Goal: Information Seeking & Learning: Understand process/instructions

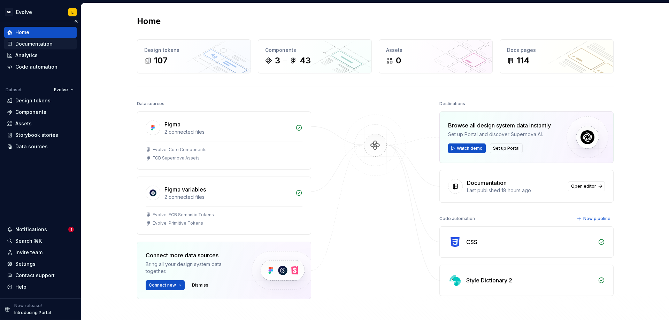
click at [26, 41] on div "Documentation" at bounding box center [33, 43] width 37 height 7
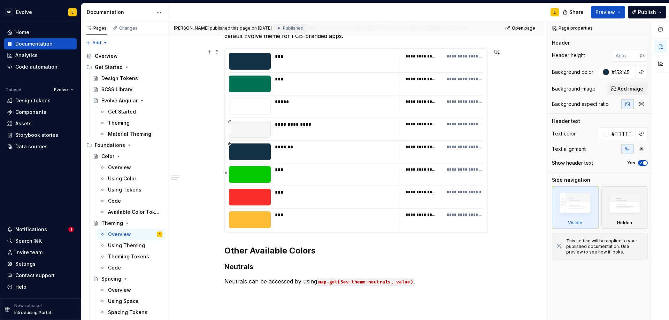
scroll to position [105, 0]
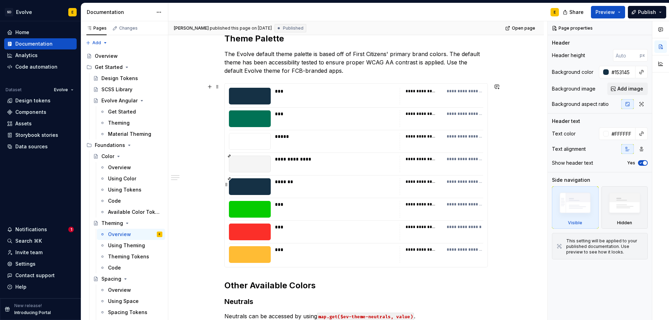
click at [401, 181] on div "**********" at bounding box center [442, 186] width 84 height 17
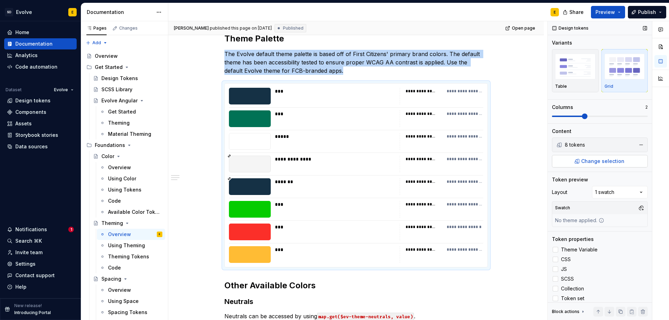
click at [603, 163] on span "Change selection" at bounding box center [602, 161] width 43 height 7
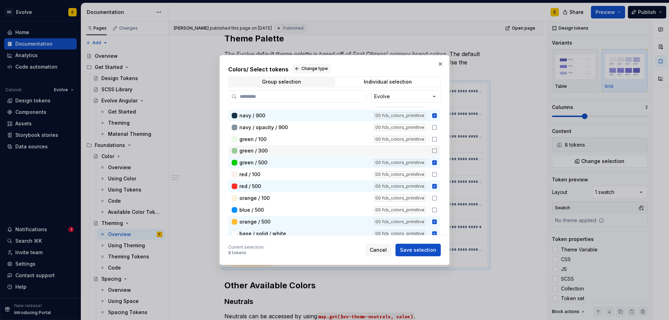
scroll to position [174, 0]
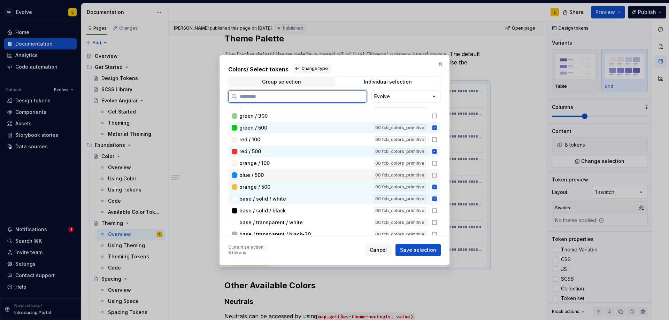
click at [434, 176] on icon at bounding box center [435, 175] width 6 height 6
click at [415, 248] on span "Save selection" at bounding box center [418, 250] width 36 height 7
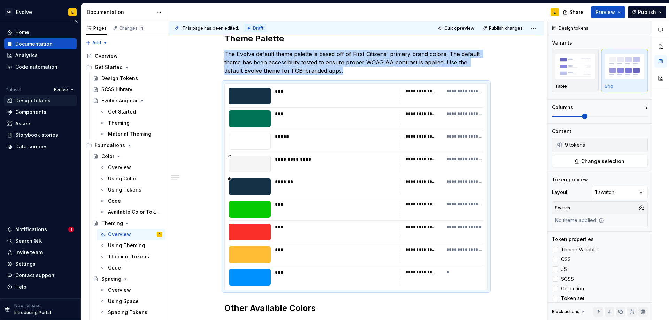
click at [35, 102] on div "Design tokens" at bounding box center [32, 100] width 35 height 7
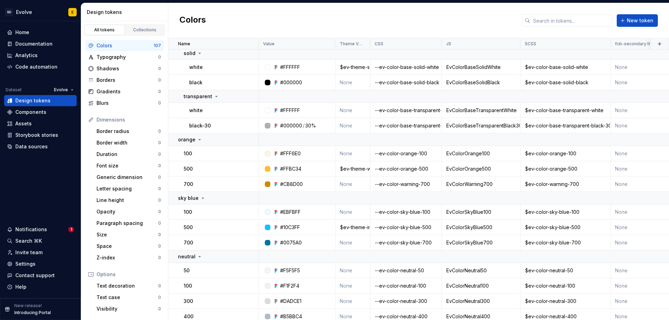
scroll to position [662, 0]
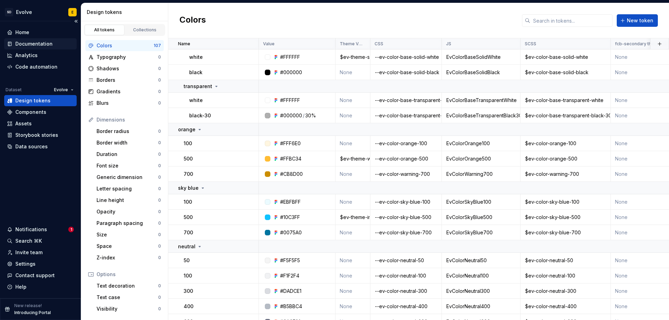
click at [34, 45] on div "Documentation" at bounding box center [33, 43] width 37 height 7
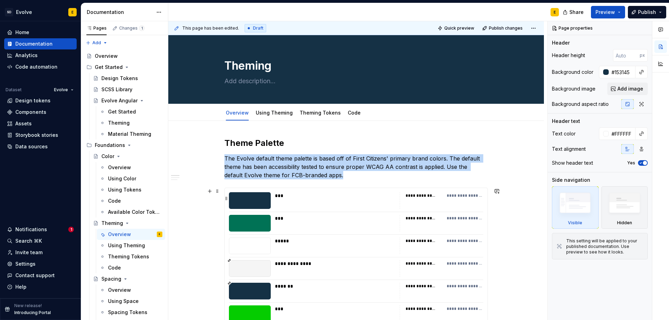
click at [463, 206] on div "**********" at bounding box center [442, 200] width 84 height 17
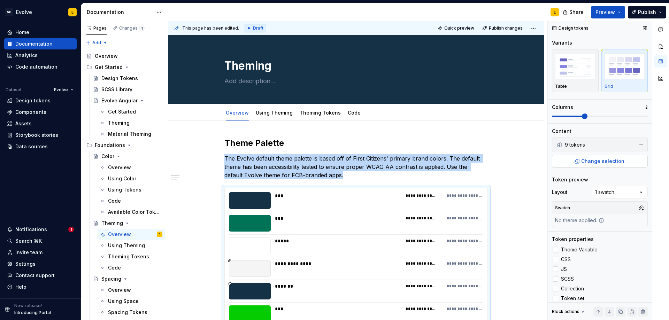
click at [595, 163] on span "Change selection" at bounding box center [602, 161] width 43 height 7
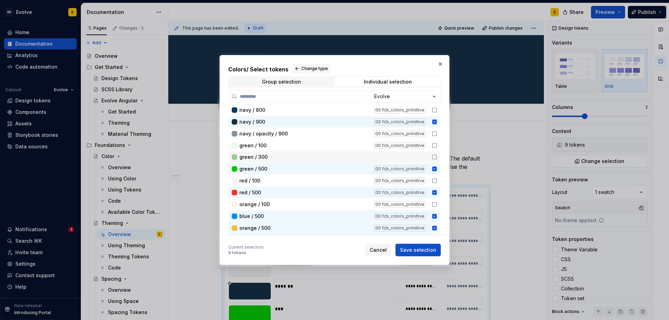
scroll to position [174, 0]
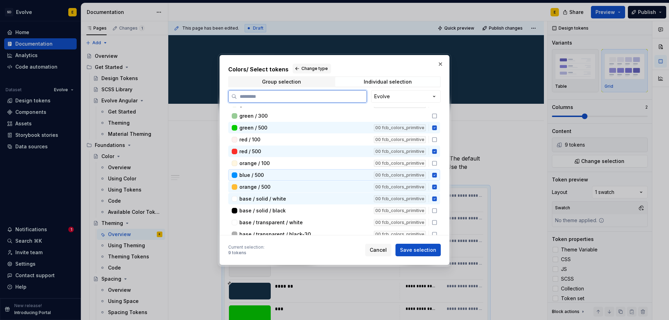
click at [435, 175] on icon at bounding box center [434, 175] width 5 height 5
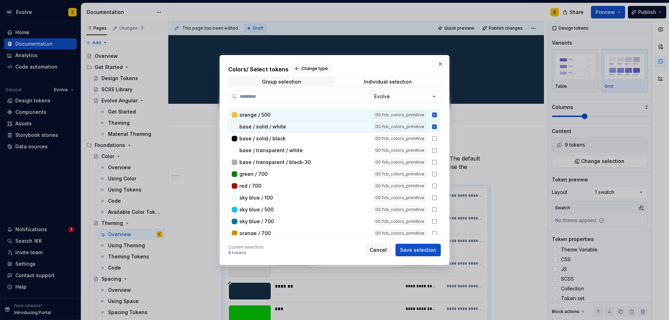
scroll to position [279, 0]
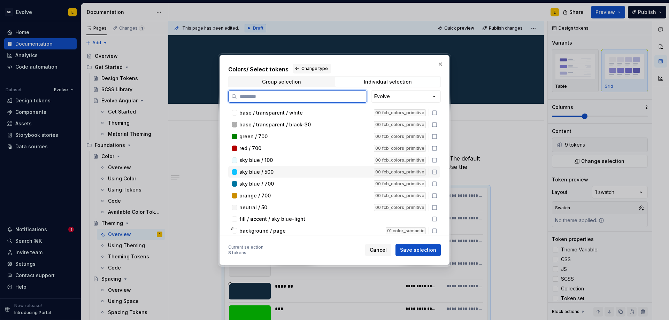
click at [436, 172] on icon at bounding box center [435, 172] width 6 height 6
click at [418, 247] on span "Save selection" at bounding box center [418, 250] width 36 height 7
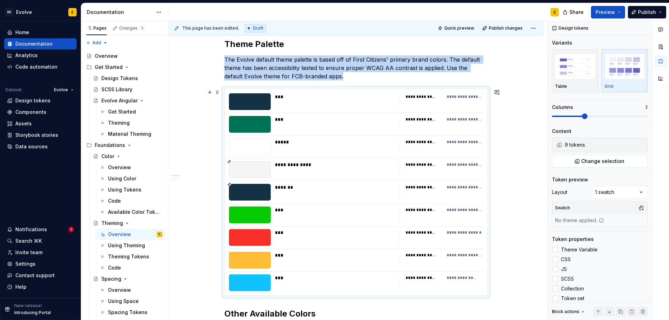
scroll to position [109, 0]
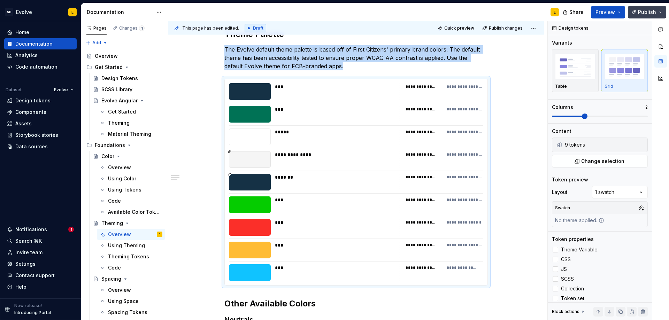
click at [641, 15] on span "Publish" at bounding box center [647, 12] width 18 height 7
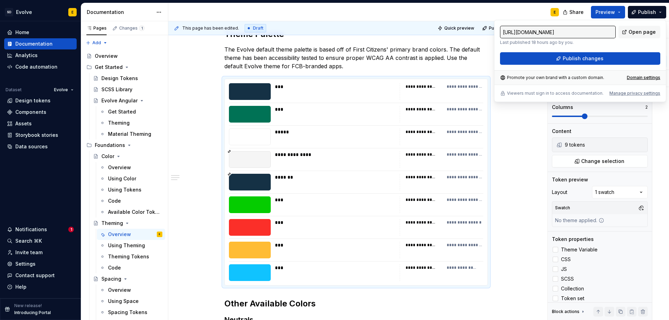
click at [486, 10] on div "E" at bounding box center [366, 12] width 396 height 18
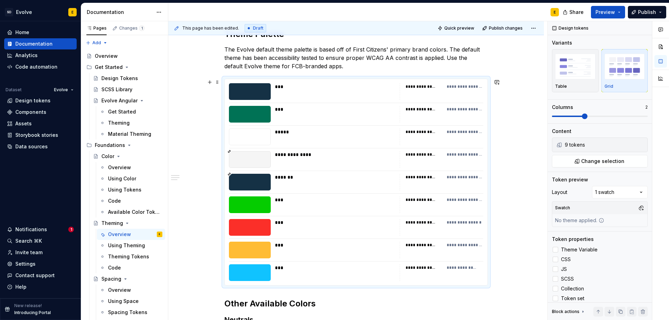
scroll to position [179, 0]
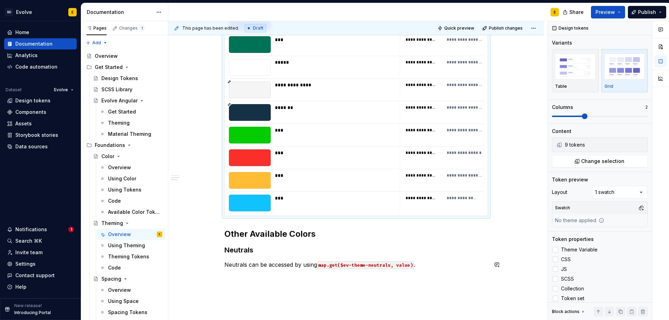
click at [240, 279] on div "**********" at bounding box center [356, 157] width 376 height 431
click at [229, 280] on div "**********" at bounding box center [356, 157] width 376 height 431
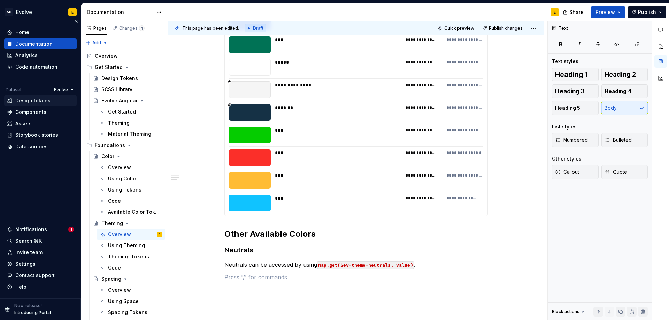
click at [34, 100] on div "Design tokens" at bounding box center [32, 100] width 35 height 7
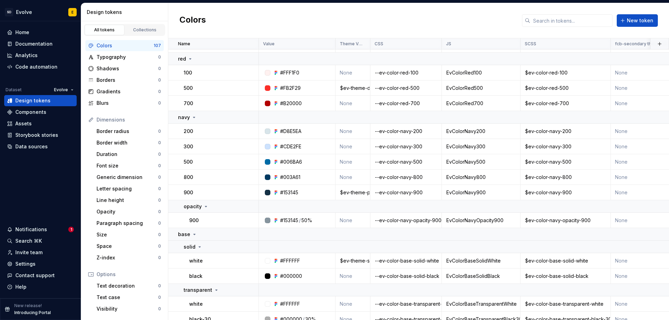
scroll to position [488, 0]
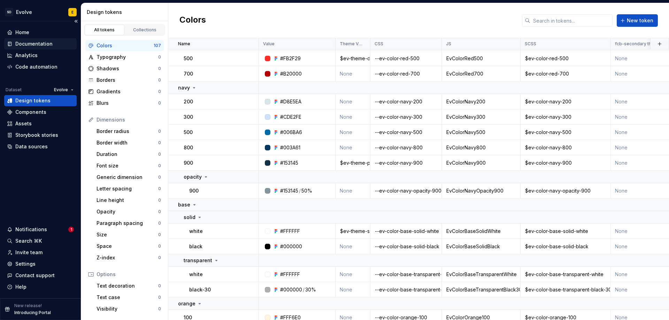
click at [38, 44] on div "Documentation" at bounding box center [33, 43] width 37 height 7
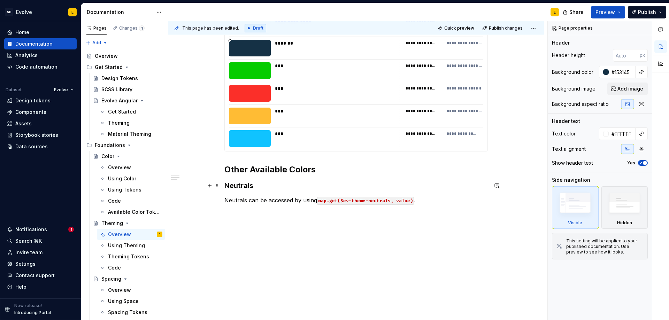
scroll to position [244, 0]
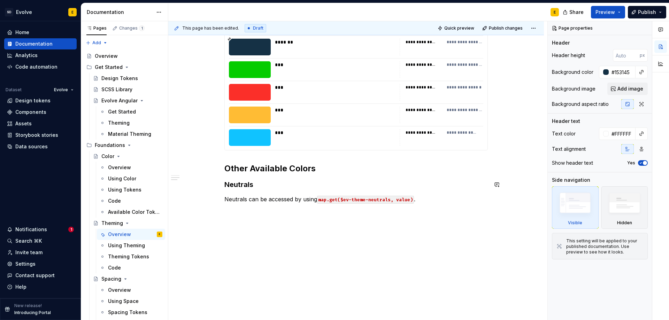
type textarea "*"
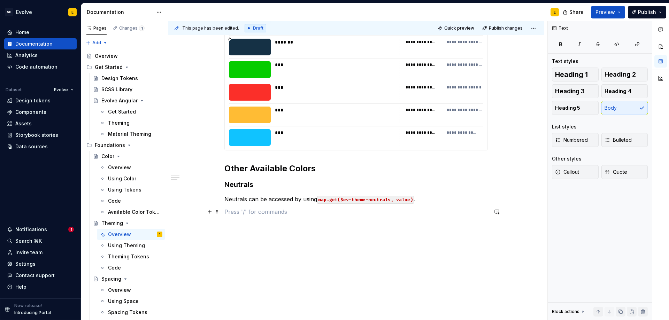
click at [229, 213] on p at bounding box center [355, 212] width 263 height 8
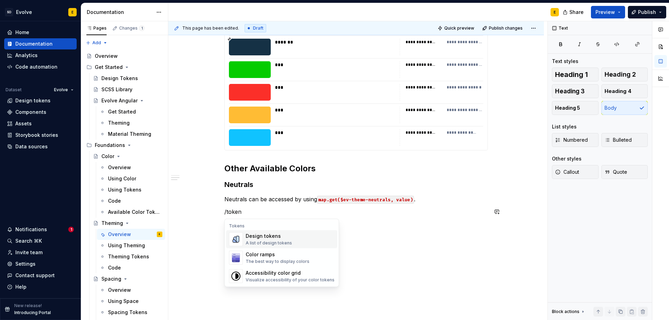
click at [257, 239] on div "Design tokens" at bounding box center [269, 236] width 46 height 7
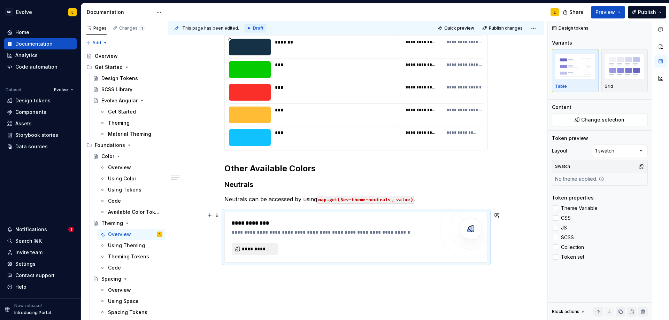
click at [261, 252] on span "**********" at bounding box center [257, 249] width 31 height 7
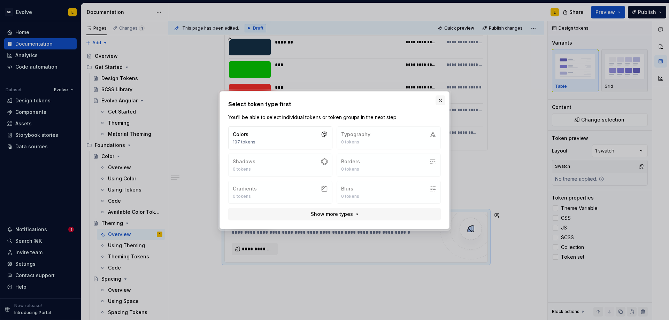
click at [442, 99] on button "button" at bounding box center [440, 100] width 10 height 10
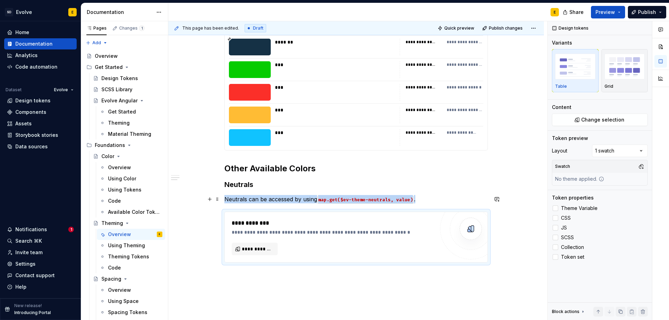
click at [417, 200] on p "Neutrals can be accessed by using map.get($ev-theme-neutrals, value) ." at bounding box center [355, 199] width 263 height 8
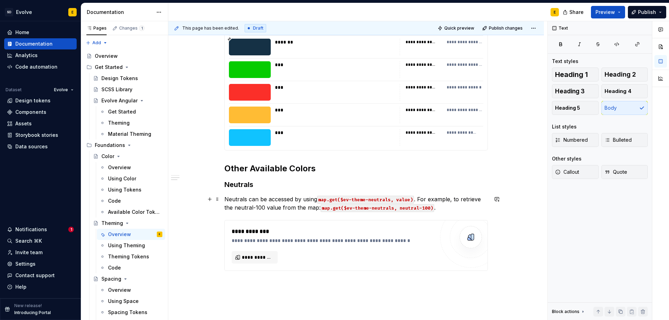
click at [235, 209] on p "Neutrals can be accessed by using map.get($ev-theme-neutrals, value) . For exam…" at bounding box center [355, 203] width 263 height 17
click at [265, 206] on p "Neutrals can be accessed by using map.get($ev-theme-neutrals, value) . For exam…" at bounding box center [355, 203] width 263 height 17
click at [452, 208] on p "Neutrals can be accessed by using map.get($ev-theme-neutrals, value) . For exam…" at bounding box center [355, 203] width 263 height 17
click at [263, 256] on span "**********" at bounding box center [257, 257] width 31 height 7
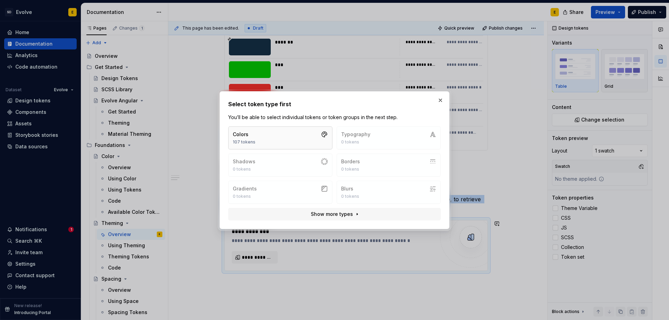
click at [283, 141] on button "Colors 107 tokens" at bounding box center [280, 137] width 104 height 23
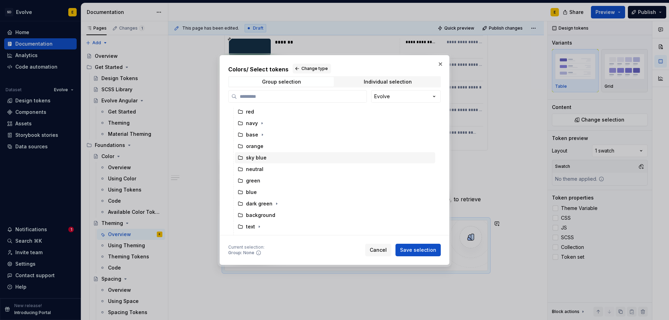
scroll to position [35, 0]
click at [241, 156] on icon at bounding box center [241, 158] width 6 height 6
click at [406, 249] on span "Save selection" at bounding box center [418, 250] width 36 height 7
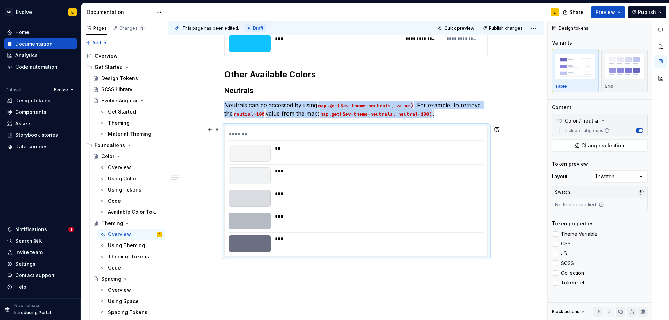
scroll to position [344, 0]
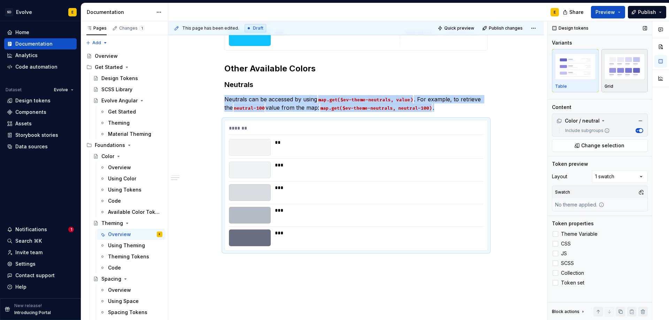
click at [619, 75] on img "button" at bounding box center [624, 66] width 40 height 25
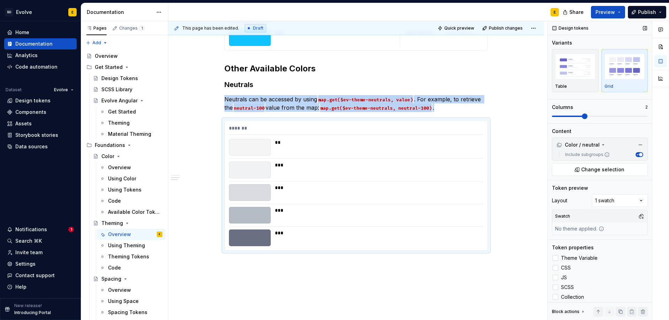
click at [582, 115] on span at bounding box center [585, 117] width 6 height 6
click at [232, 265] on div "**********" at bounding box center [356, 66] width 376 height 579
click at [225, 267] on div "**********" at bounding box center [356, 66] width 376 height 579
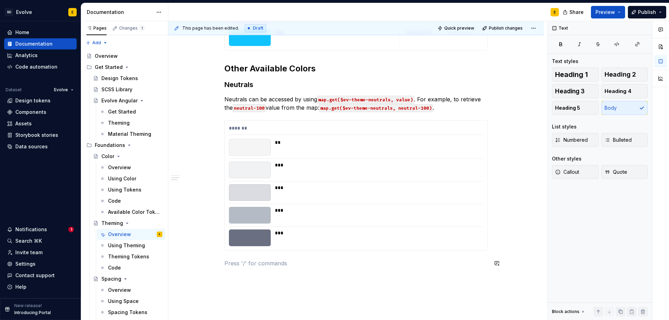
scroll to position [379, 0]
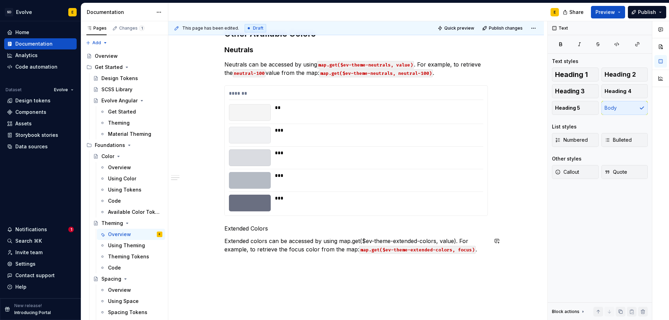
click at [233, 265] on div "**********" at bounding box center [356, 50] width 376 height 616
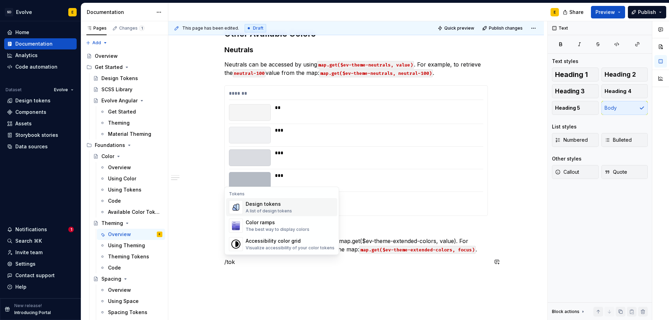
click at [280, 205] on div "Design tokens" at bounding box center [269, 204] width 46 height 7
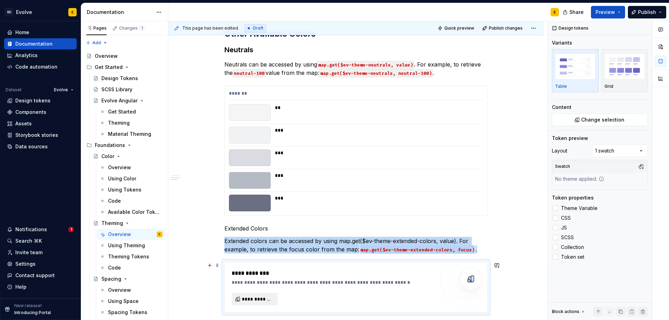
click at [254, 302] on span "**********" at bounding box center [257, 299] width 31 height 7
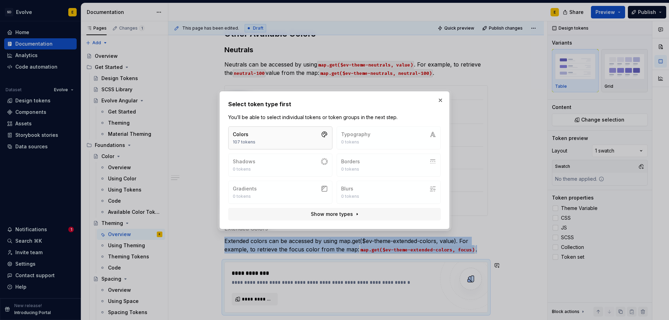
click at [288, 137] on button "Colors 107 tokens" at bounding box center [280, 137] width 104 height 23
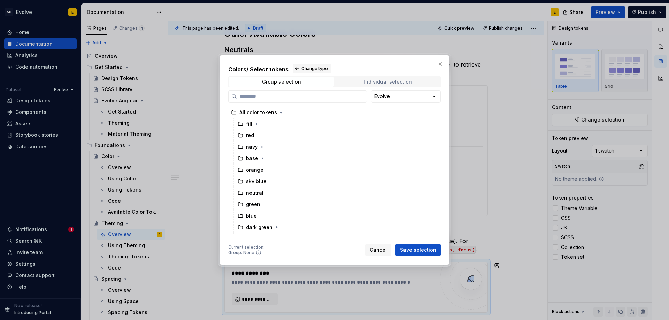
click at [385, 80] on div "Individual selection" at bounding box center [388, 82] width 48 height 6
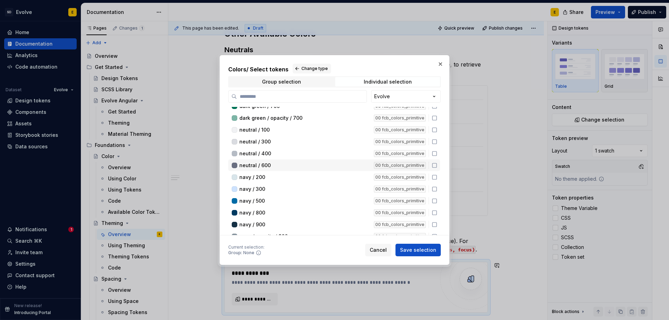
scroll to position [105, 0]
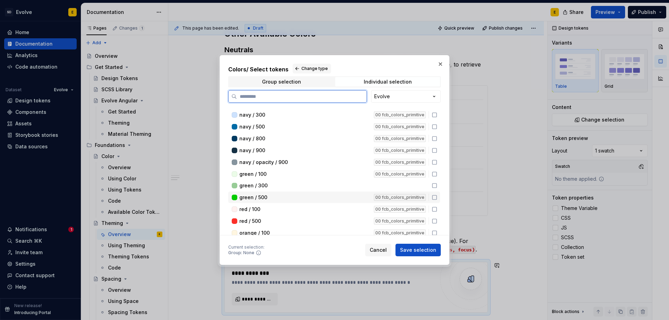
click at [433, 196] on icon at bounding box center [435, 198] width 6 height 6
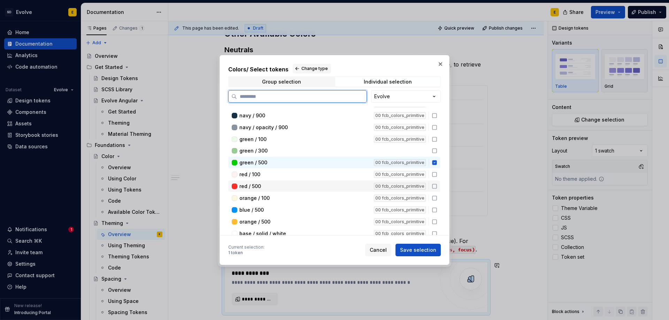
click at [435, 187] on icon at bounding box center [435, 187] width 6 height 6
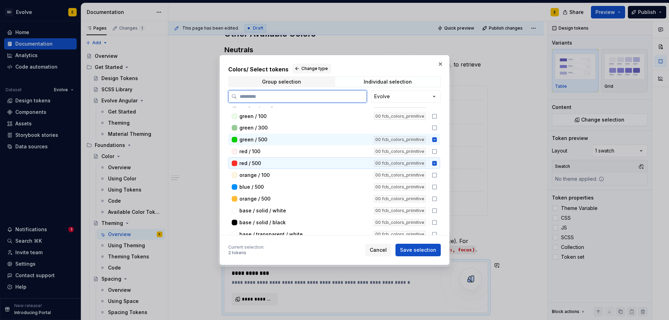
scroll to position [174, 0]
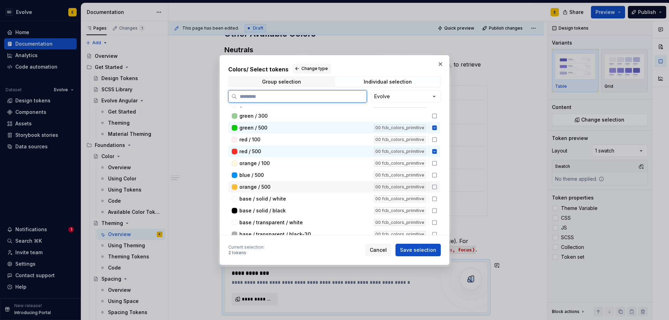
click at [433, 185] on icon at bounding box center [434, 187] width 4 height 4
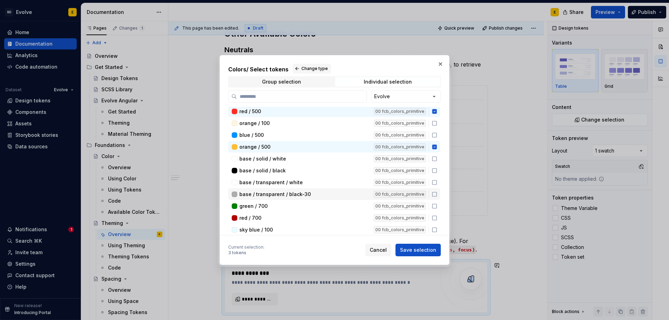
scroll to position [244, 0]
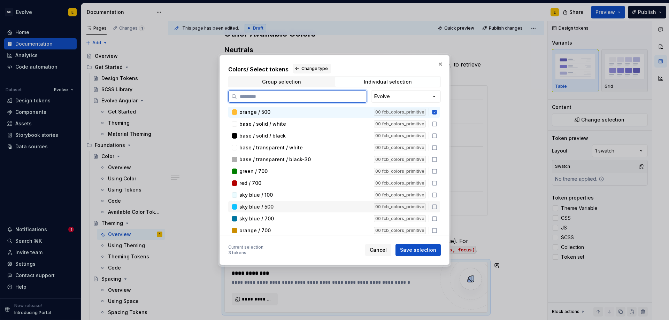
click at [435, 207] on icon at bounding box center [435, 207] width 6 height 6
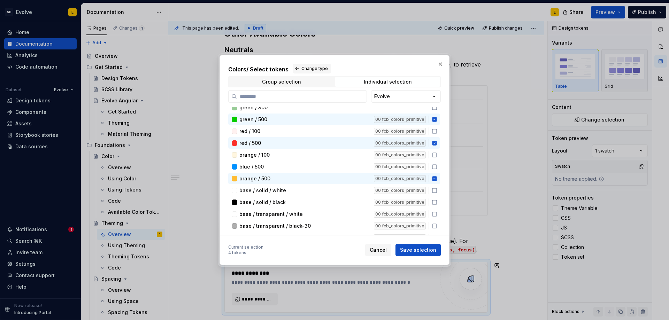
scroll to position [174, 0]
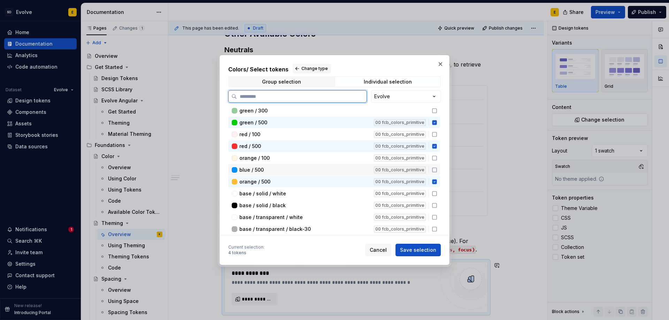
click at [434, 171] on icon at bounding box center [435, 170] width 6 height 6
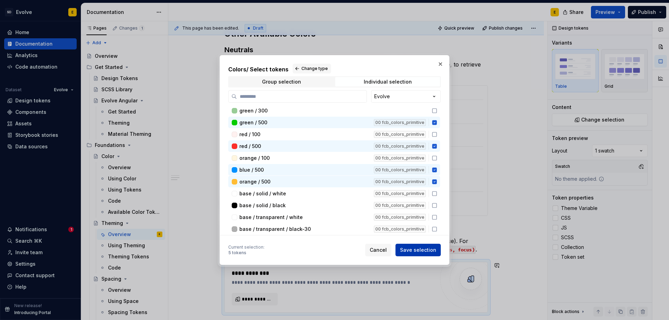
click at [413, 250] on span "Save selection" at bounding box center [418, 250] width 36 height 7
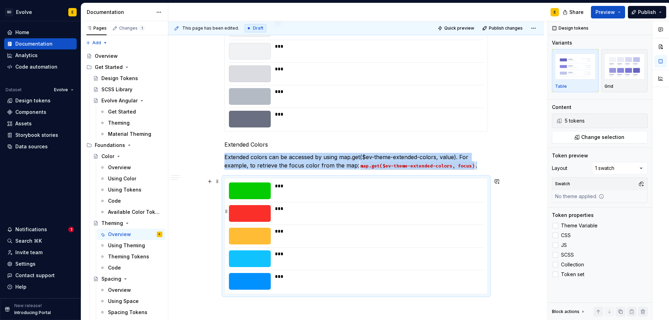
scroll to position [472, 0]
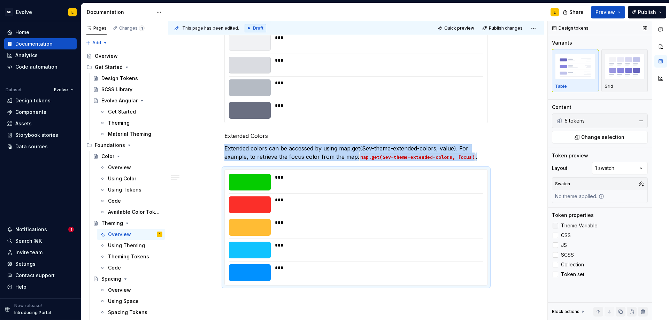
click at [556, 225] on div at bounding box center [556, 226] width 6 height 6
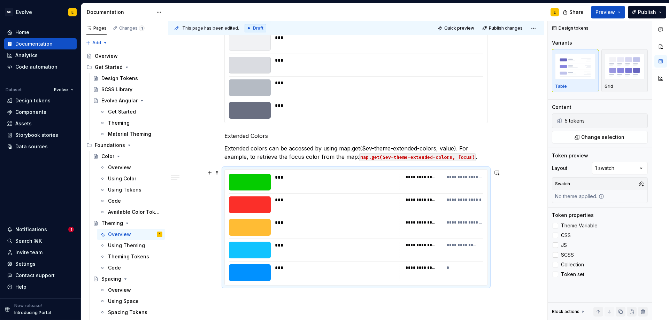
click at [460, 239] on div at bounding box center [356, 239] width 254 height 0
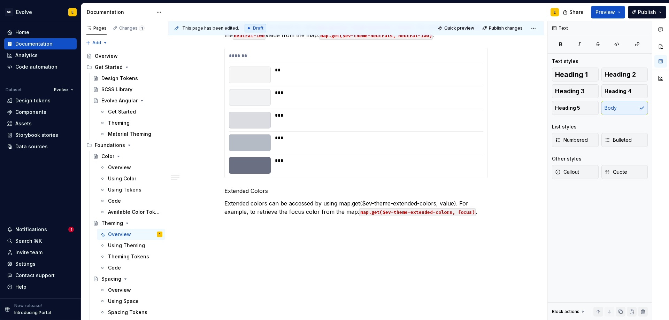
scroll to position [417, 0]
click at [315, 193] on p "Extended Colors" at bounding box center [355, 191] width 263 height 8
click at [578, 90] on span "Heading 3" at bounding box center [570, 91] width 30 height 7
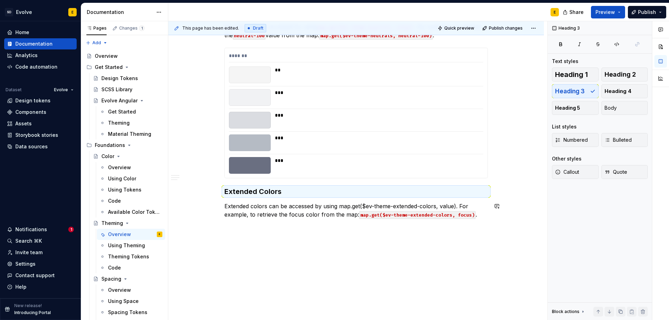
click at [288, 230] on div "**********" at bounding box center [356, 13] width 376 height 619
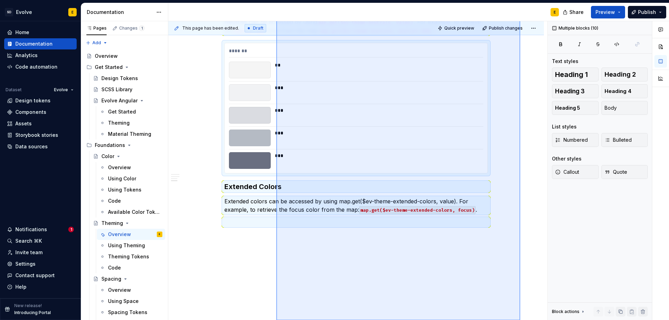
scroll to position [432, 0]
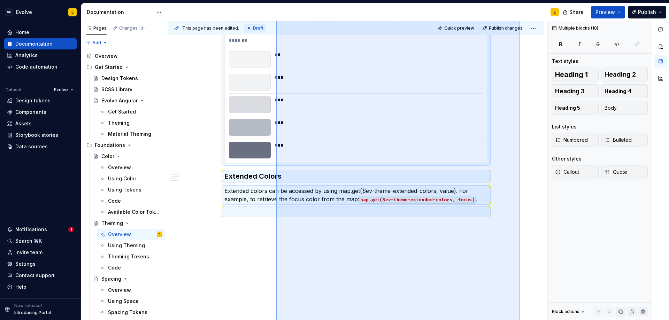
drag, startPoint x: 520, startPoint y: 107, endPoint x: 276, endPoint y: 334, distance: 333.3
click at [276, 320] on html "SD Evolve E Home Documentation Analytics Code automation Dataset Evolve Design …" at bounding box center [334, 160] width 669 height 320
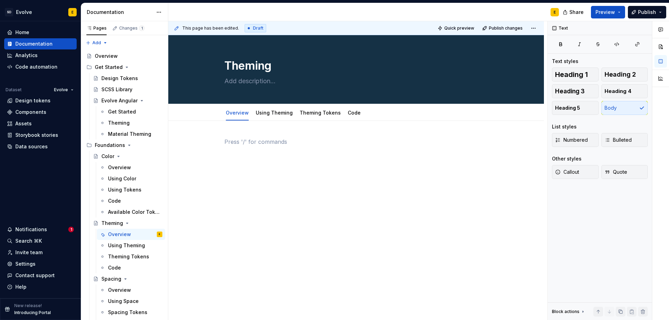
scroll to position [0, 0]
click at [325, 112] on link "Theming Tokens" at bounding box center [320, 113] width 41 height 6
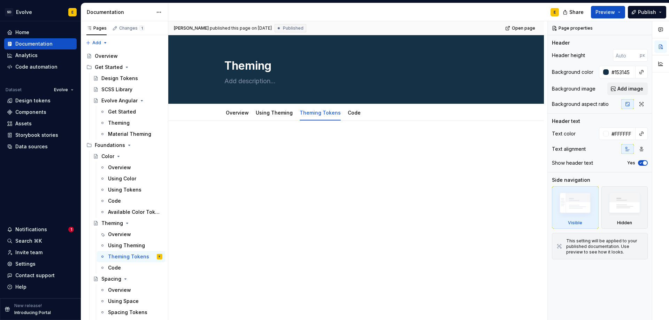
click at [236, 140] on p at bounding box center [355, 142] width 263 height 8
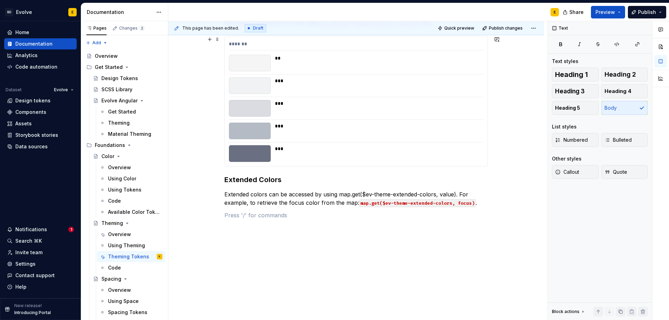
scroll to position [432, 0]
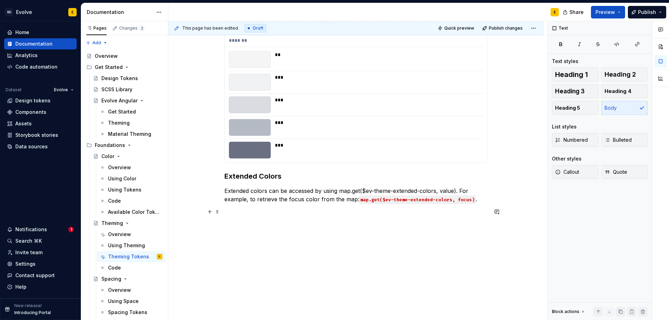
click at [232, 213] on p at bounding box center [355, 212] width 263 height 8
type textarea "*"
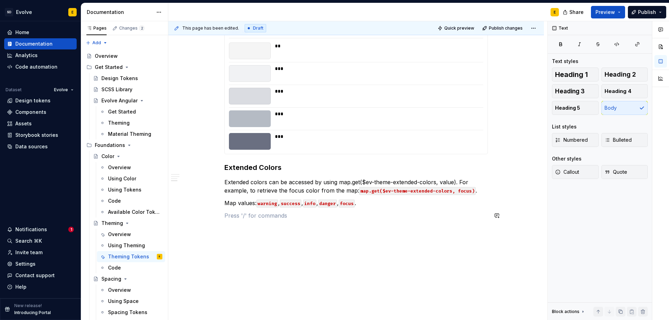
scroll to position [445, 0]
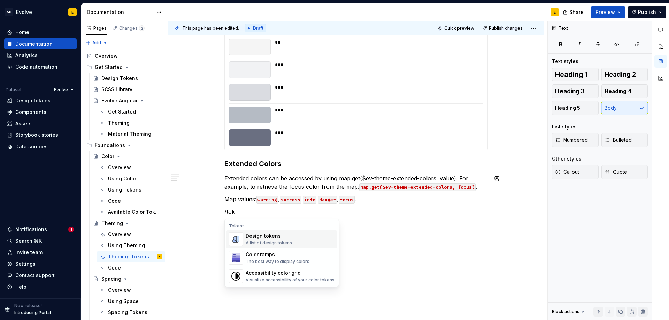
click at [288, 241] on div "A list of design tokens" at bounding box center [269, 243] width 46 height 6
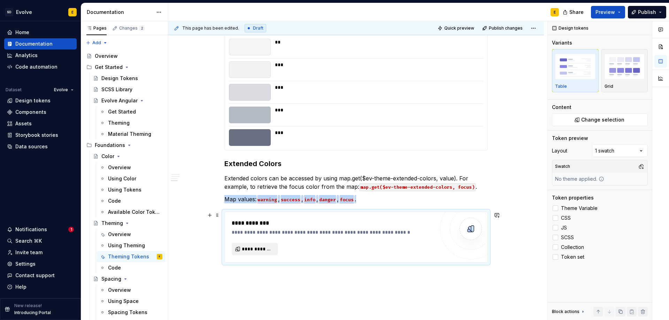
click at [265, 247] on span "**********" at bounding box center [257, 249] width 31 height 7
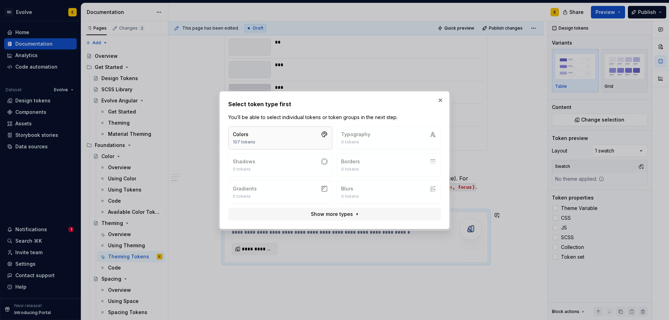
click at [299, 135] on button "Colors 107 tokens" at bounding box center [280, 137] width 104 height 23
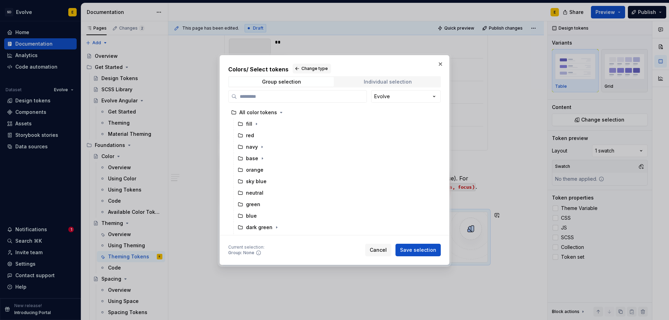
click at [404, 84] on div "Individual selection" at bounding box center [388, 82] width 48 height 6
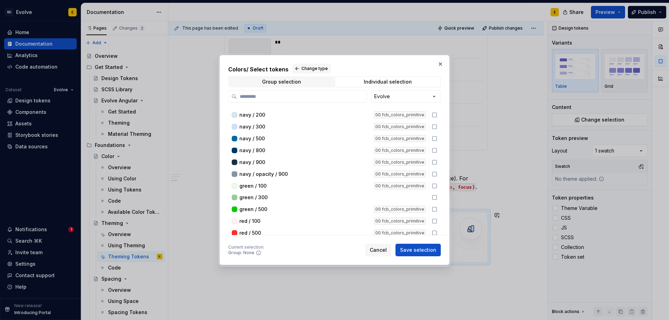
scroll to position [105, 0]
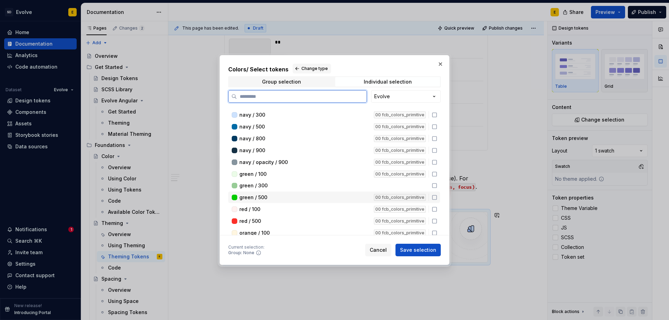
click at [435, 197] on icon at bounding box center [435, 198] width 6 height 6
click at [434, 221] on icon at bounding box center [435, 221] width 6 height 6
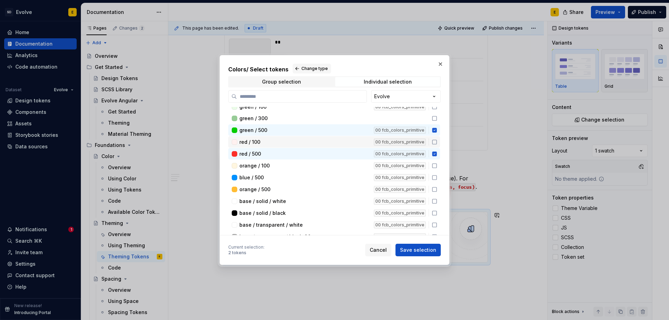
scroll to position [174, 0]
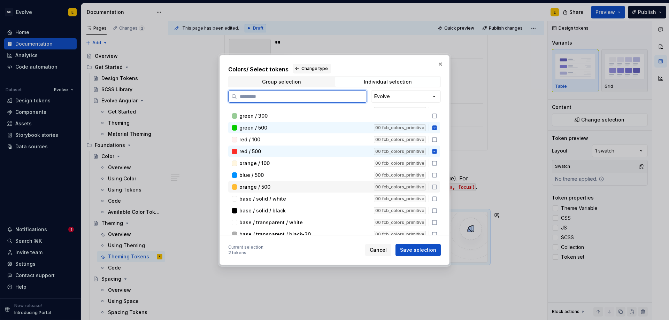
click at [435, 187] on icon at bounding box center [435, 187] width 6 height 6
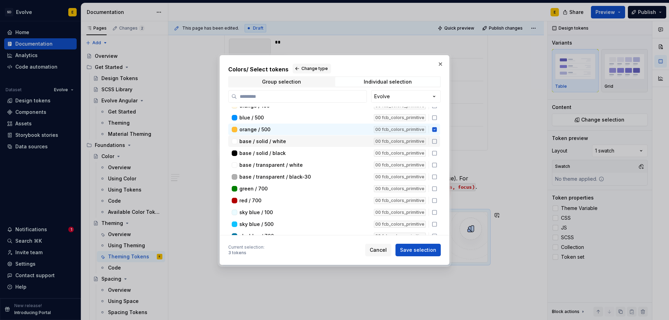
scroll to position [244, 0]
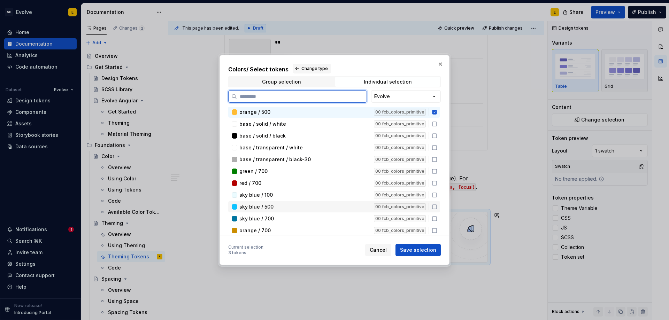
click at [433, 206] on icon at bounding box center [435, 207] width 6 height 6
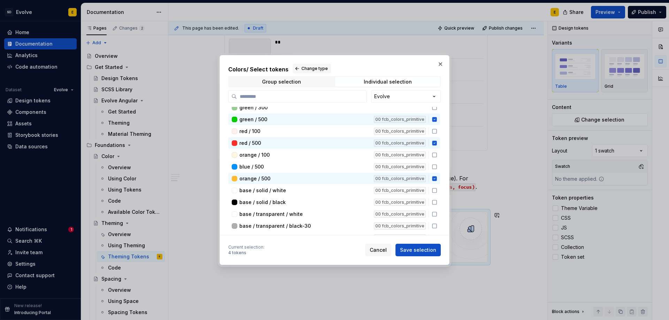
scroll to position [174, 0]
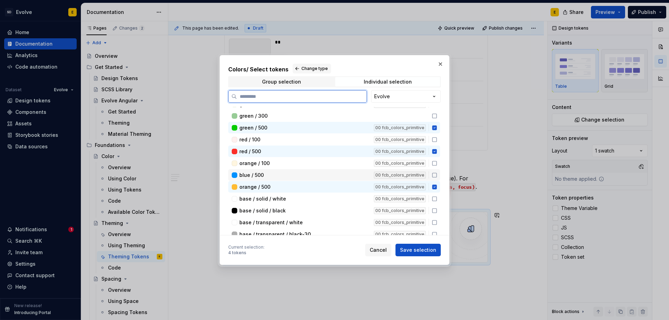
click at [435, 176] on icon at bounding box center [435, 175] width 6 height 6
click at [421, 250] on span "Save selection" at bounding box center [418, 250] width 36 height 7
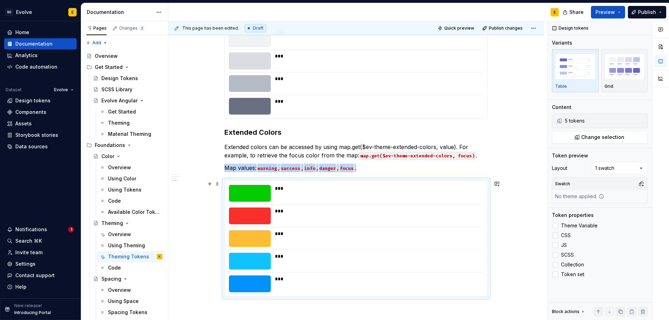
scroll to position [487, 0]
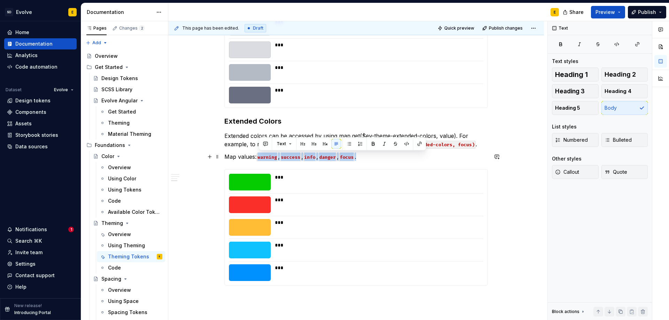
drag, startPoint x: 259, startPoint y: 156, endPoint x: 373, endPoint y: 159, distance: 114.3
click at [373, 159] on p "Map values: warning , success , info , danger , focus ." at bounding box center [355, 157] width 263 height 8
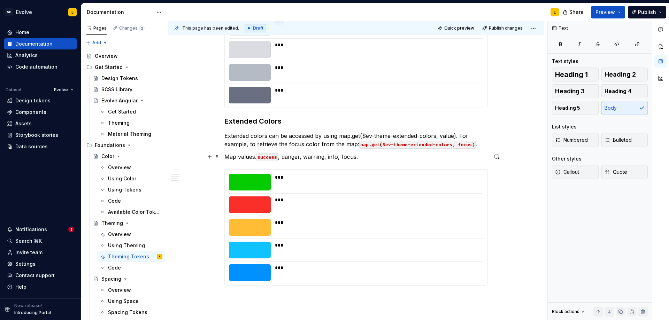
click at [282, 158] on p "Map values: success , danger, warning, info, focus." at bounding box center [355, 157] width 263 height 8
click at [284, 157] on p "Map values: success , danger, warning, info, focus." at bounding box center [355, 157] width 263 height 8
click at [303, 156] on p "Map values: success , `danger, warning, info, focus." at bounding box center [355, 157] width 263 height 8
click at [306, 156] on p "Map values: success , danger , warning, info, focus." at bounding box center [355, 157] width 263 height 8
click at [327, 156] on p "Map values: success , danger , `warning, info, focus." at bounding box center [355, 157] width 263 height 8
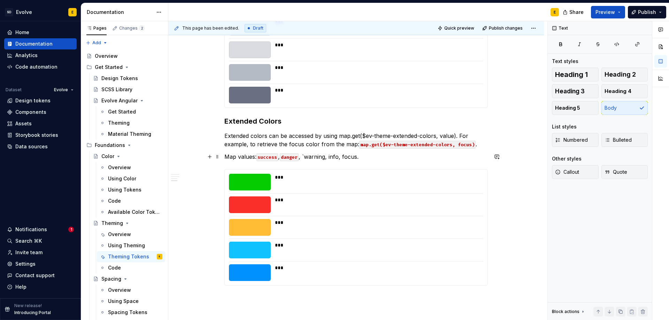
click at [328, 157] on p "Map values: success , danger , `warning, info, focus." at bounding box center [355, 157] width 263 height 8
click at [330, 157] on p "Map values: success , danger , warning , info, focus." at bounding box center [355, 157] width 263 height 8
click at [343, 156] on p "Map values: success , danger , warning , `info, focus." at bounding box center [355, 157] width 263 height 8
click at [341, 157] on p "Map values: success , danger , warning , `info, focus." at bounding box center [355, 157] width 263 height 8
click at [346, 156] on p "Map values: success , danger , warning , info , focus." at bounding box center [355, 157] width 263 height 8
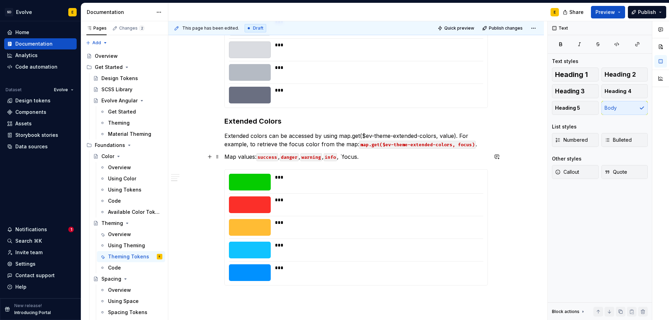
click at [364, 156] on p "Map values: success , danger , warning , info , `focus." at bounding box center [355, 157] width 263 height 8
click at [282, 156] on p "Map values: success , danger , warning , info , focus ." at bounding box center [355, 157] width 263 height 8
click at [377, 157] on p "Map values: success , danger , warning , info , focus ." at bounding box center [355, 157] width 263 height 8
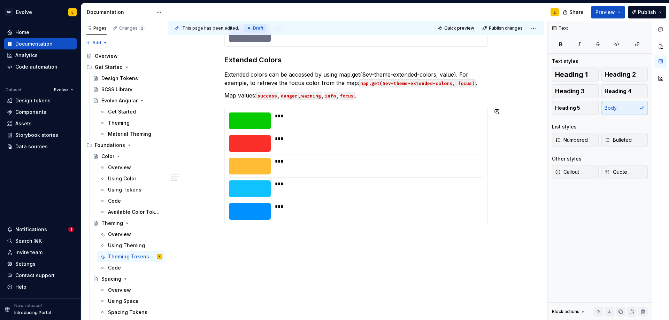
scroll to position [557, 0]
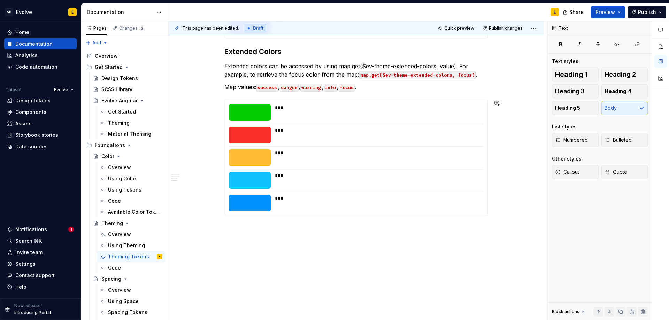
click at [271, 228] on p "Accent Colors" at bounding box center [355, 228] width 263 height 8
click at [573, 93] on span "Heading 3" at bounding box center [570, 91] width 30 height 7
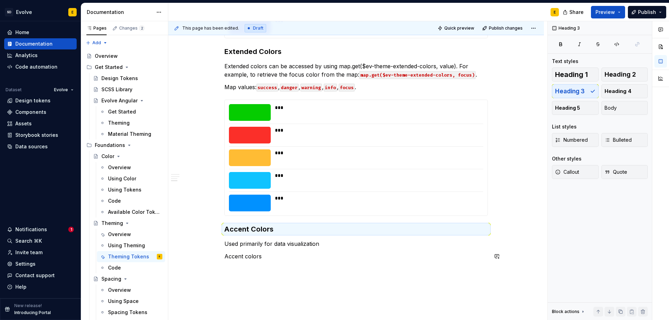
click at [313, 245] on p "Used primarily for data visualization" at bounding box center [355, 244] width 263 height 8
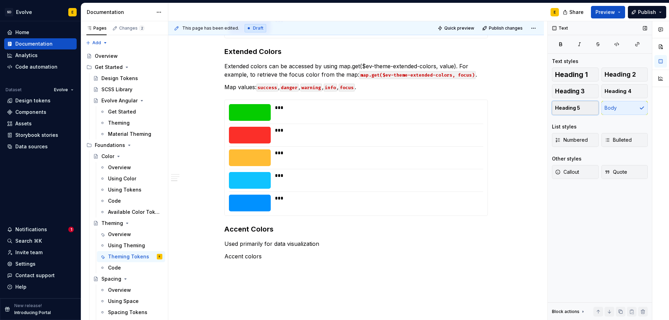
click at [585, 107] on button "Heading 5" at bounding box center [575, 108] width 47 height 14
click at [276, 260] on p "Accent colors" at bounding box center [355, 256] width 263 height 8
click at [339, 66] on p "Extended colors can be accessed by using map.get($ev-theme-extended-colors, val…" at bounding box center [355, 70] width 263 height 17
click at [458, 65] on p "Extended colors can be accessed by using `map.get($ev-theme-extended-colors, va…" at bounding box center [355, 70] width 263 height 17
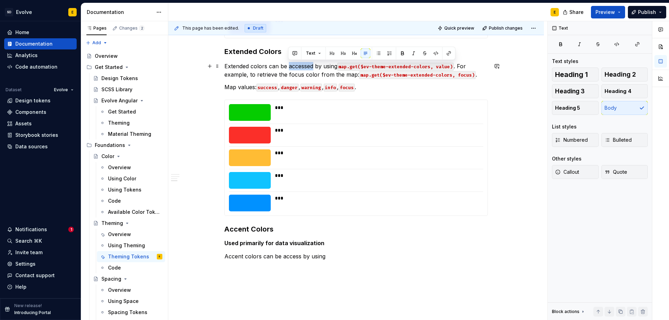
drag, startPoint x: 290, startPoint y: 66, endPoint x: 314, endPoint y: 67, distance: 24.0
click at [314, 67] on p "Extended colors can be accessed by using map.get($ev-theme-extended-colors, val…" at bounding box center [355, 70] width 263 height 17
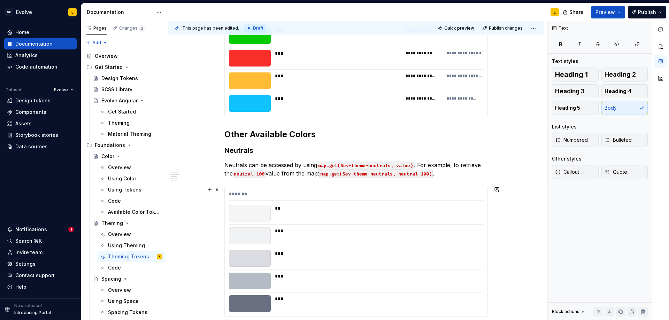
scroll to position [278, 0]
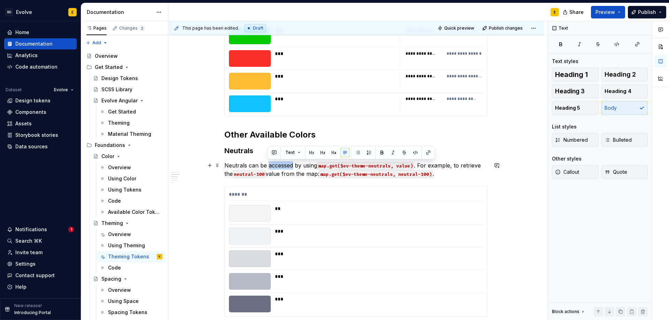
drag, startPoint x: 268, startPoint y: 165, endPoint x: 293, endPoint y: 164, distance: 25.8
click at [293, 164] on p "Neutrals can be accessed by using map.get($ev-theme-neutrals, value) . For exam…" at bounding box center [355, 169] width 263 height 17
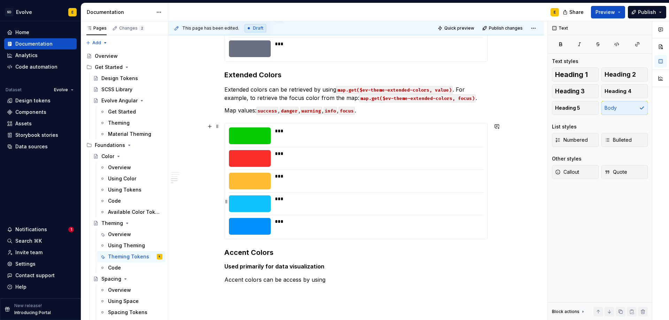
scroll to position [592, 0]
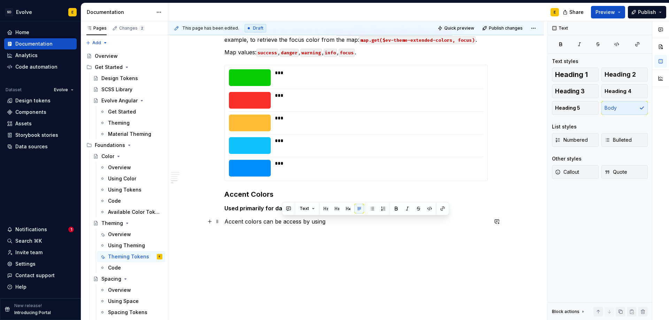
drag, startPoint x: 282, startPoint y: 221, endPoint x: 346, endPoint y: 223, distance: 64.2
click at [346, 223] on p "Accent colors can be access by using" at bounding box center [355, 221] width 263 height 8
click at [313, 221] on p "Accent colors can be retrieved by using" at bounding box center [355, 221] width 263 height 8
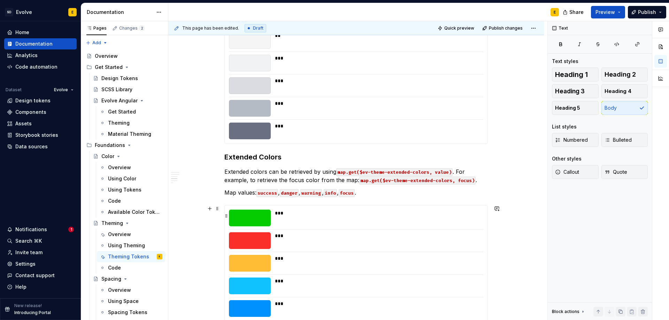
scroll to position [417, 0]
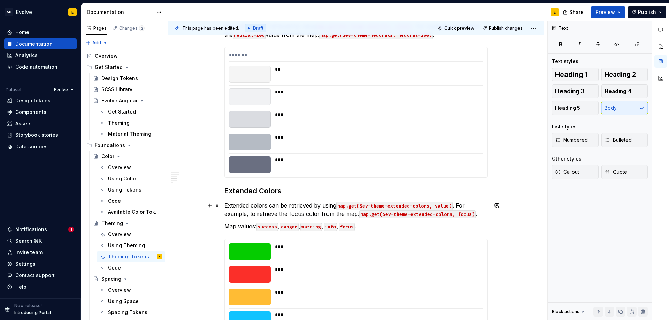
click at [322, 205] on p "Extended colors can be retrieved by using map.get($ev-theme-extended-colors, va…" at bounding box center [355, 209] width 263 height 17
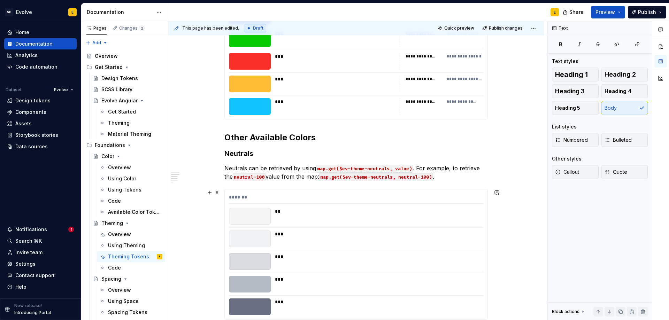
scroll to position [208, 0]
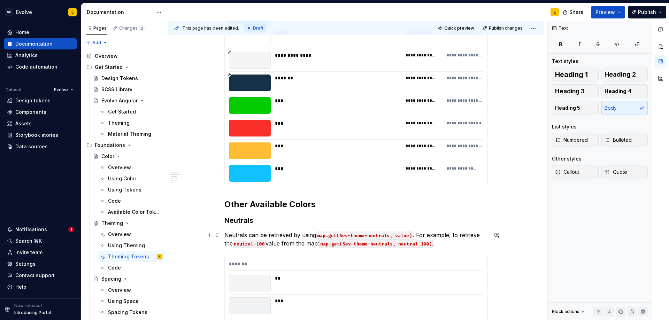
click at [299, 234] on p "Neutrals can be retrieved by using map.get($ev-theme-neutrals, value) . For exa…" at bounding box center [355, 239] width 263 height 17
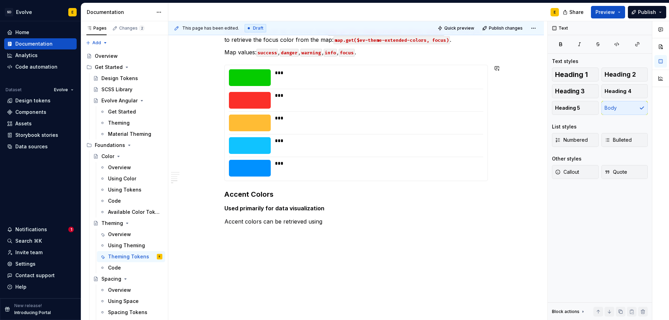
scroll to position [601, 0]
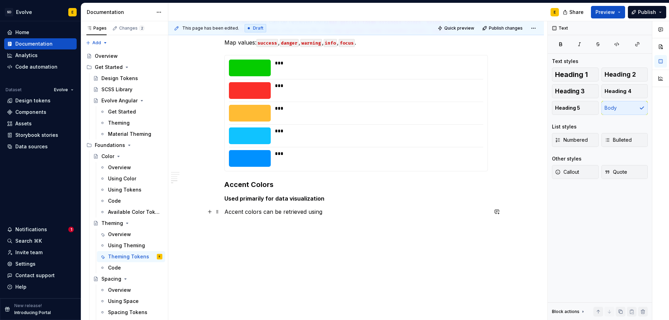
click at [333, 211] on p "Accent colors can be retrieved using" at bounding box center [355, 212] width 263 height 8
click at [422, 211] on p "Accent colors can be retrieved using map.get($ev-theme-accent-colors)" at bounding box center [355, 212] width 263 height 8
click at [308, 199] on h5 "Used primarily for data visualization" at bounding box center [355, 198] width 263 height 7
click at [325, 198] on h5 "Used primarily for data visualization" at bounding box center [355, 198] width 263 height 7
click at [218, 199] on span at bounding box center [218, 199] width 6 height 10
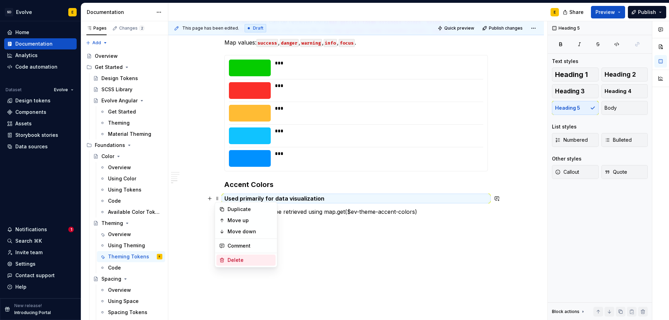
click at [230, 258] on div "Delete" at bounding box center [250, 260] width 45 height 7
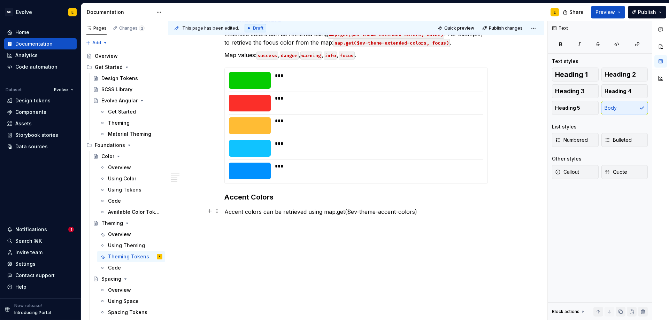
scroll to position [589, 0]
click at [415, 213] on p "Accent colors can be retrieved using map.get($ev-theme-accent-colors)" at bounding box center [355, 212] width 263 height 8
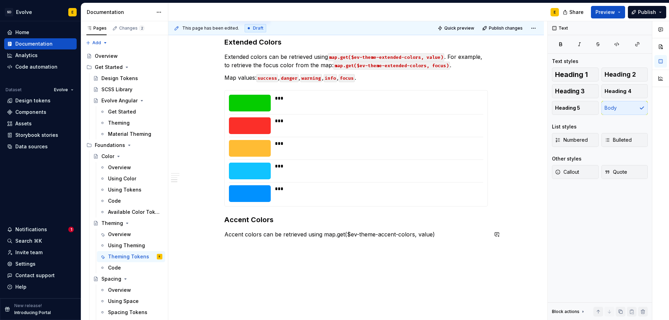
scroll to position [554, 0]
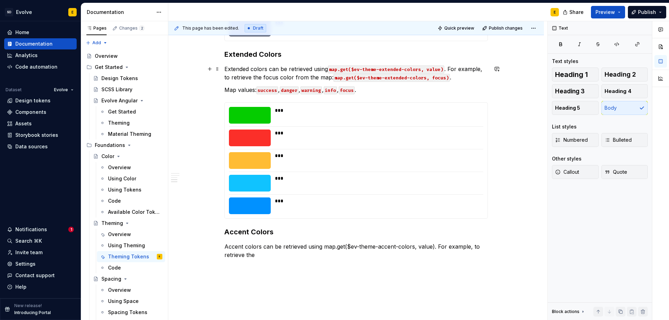
click at [262, 76] on p "Extended colors can be retrieved using map.get($ev-theme-extended-colors, value…" at bounding box center [355, 73] width 263 height 17
click at [278, 77] on p "Extended colors can be retrieved using map.get($ev-theme-extended-colors, value…" at bounding box center [355, 73] width 263 height 17
click at [271, 256] on p "Accent colors can be retrieved using map.get($ev-theme-accent-colors, value). F…" at bounding box center [355, 250] width 263 height 17
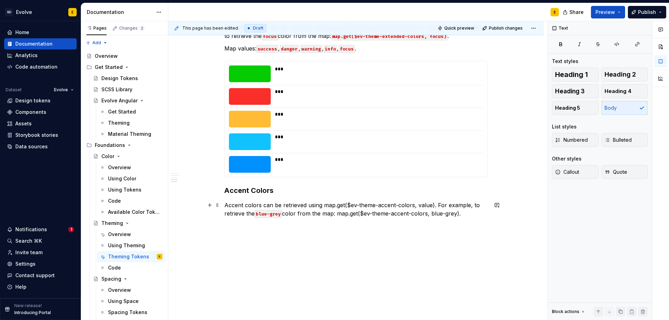
scroll to position [597, 0]
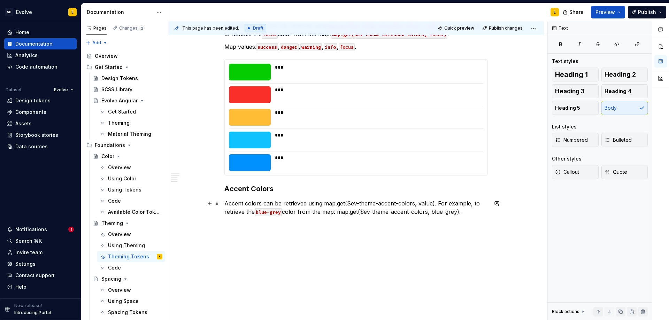
click at [323, 205] on p "Accent colors can be retrieved using map.get($ev-theme-accent-colors, value). F…" at bounding box center [355, 207] width 263 height 17
click at [436, 204] on p "Accent colors can be retrieved using `map.get($ev-theme-accent-colors, value). …" at bounding box center [355, 207] width 263 height 17
click at [338, 213] on p "Accent colors can be retrieved using map.get($ev-theme-accent-colors, value) . …" at bounding box center [355, 207] width 263 height 17
click at [462, 213] on p "Accent colors can be retrieved using map.get($ev-theme-accent-colors, value) . …" at bounding box center [355, 207] width 263 height 17
click at [468, 214] on p "Accent colors can be retrieved using map.get($ev-theme-accent-colors, value) . …" at bounding box center [355, 207] width 263 height 17
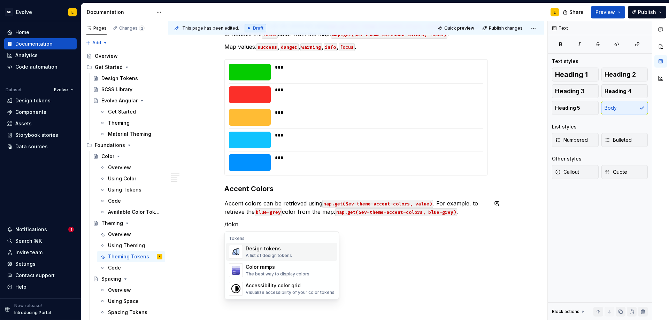
click at [262, 254] on div "A list of design tokens" at bounding box center [269, 256] width 46 height 6
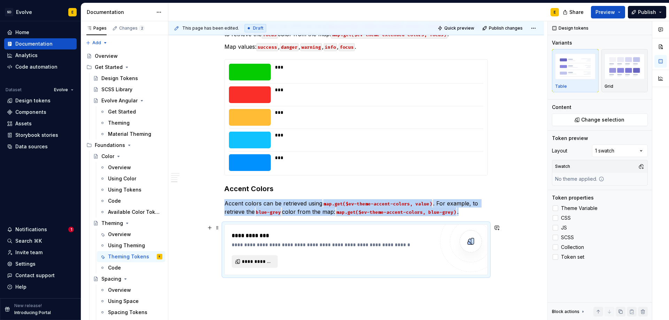
click at [249, 258] on span "**********" at bounding box center [257, 261] width 31 height 7
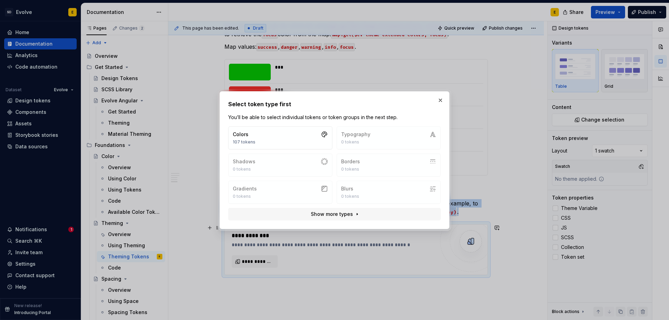
type textarea "*"
click at [294, 138] on button "Colors 107 tokens" at bounding box center [280, 137] width 104 height 23
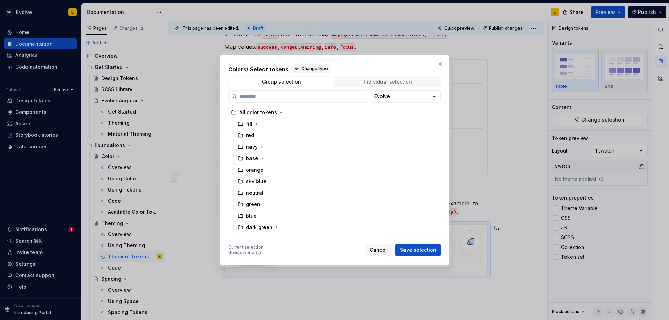
click at [400, 82] on div "Individual selection" at bounding box center [388, 82] width 48 height 6
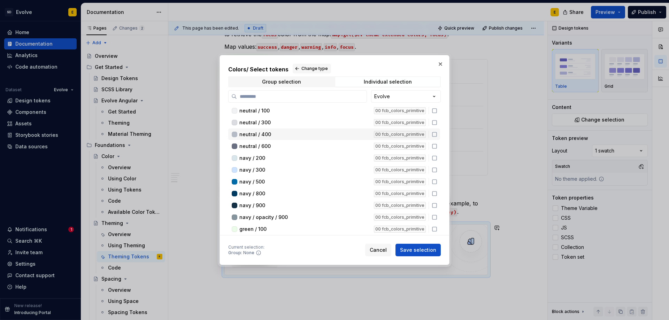
scroll to position [70, 0]
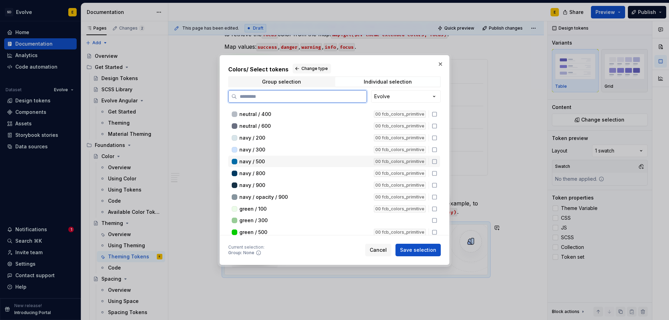
click at [435, 162] on icon at bounding box center [435, 162] width 6 height 6
click at [434, 161] on icon at bounding box center [434, 161] width 5 height 5
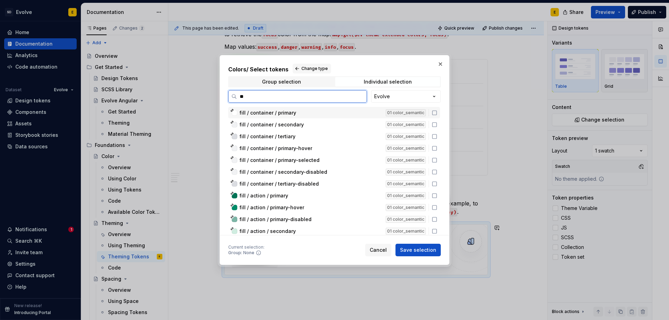
type input "*"
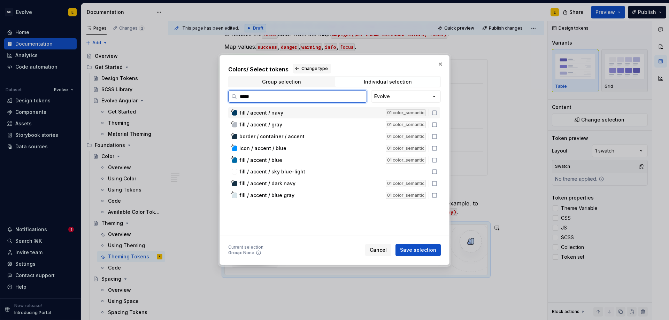
type input "******"
click at [436, 112] on icon at bounding box center [435, 113] width 6 height 6
click at [435, 123] on icon at bounding box center [435, 125] width 6 height 6
click at [435, 160] on icon at bounding box center [435, 160] width 6 height 6
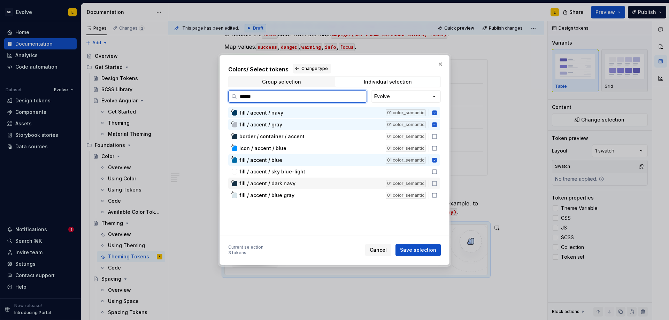
click at [434, 183] on icon at bounding box center [435, 184] width 6 height 6
click at [435, 195] on icon at bounding box center [435, 196] width 6 height 6
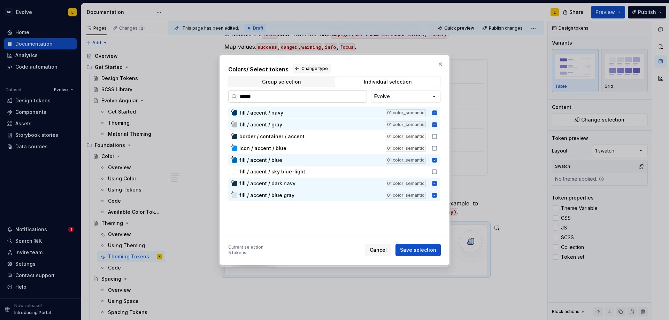
click at [358, 97] on input "******" at bounding box center [302, 96] width 130 height 7
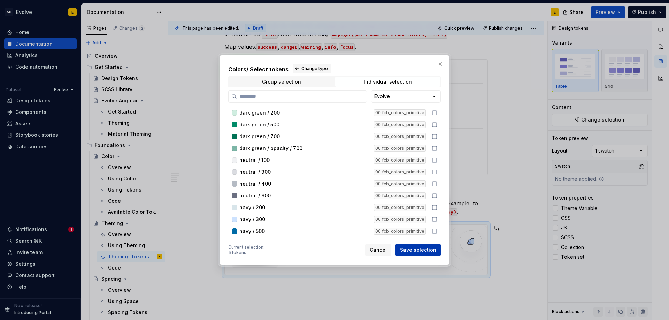
click at [415, 249] on span "Save selection" at bounding box center [418, 250] width 36 height 7
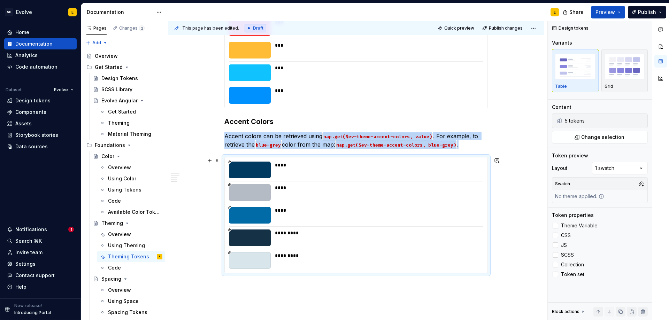
scroll to position [652, 0]
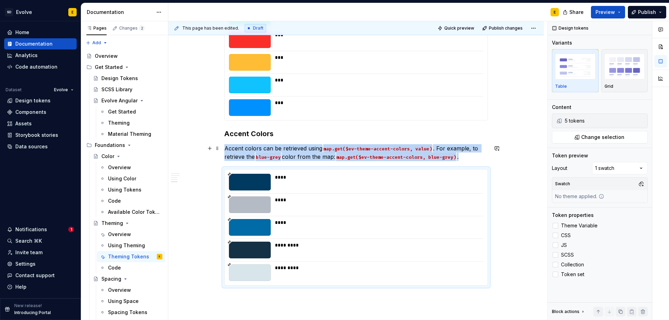
click at [470, 158] on p "Accent colors can be retrieved using map.get($ev-theme-accent-colors, value) . …" at bounding box center [355, 152] width 263 height 17
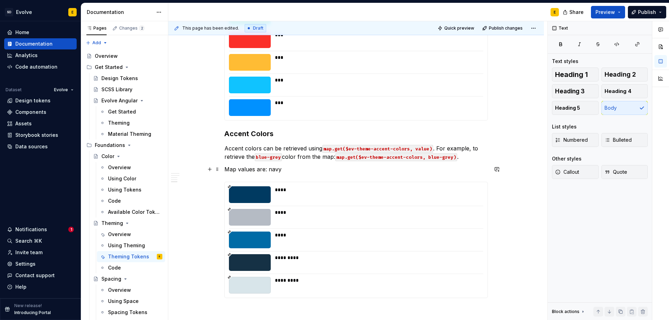
click at [293, 169] on p "Map values are: navy" at bounding box center [355, 169] width 263 height 8
click at [269, 168] on p "Map values are: blue, gray, blue-gray, navy, dark-navy." at bounding box center [355, 169] width 263 height 8
click at [281, 170] on p "Map values are: `blue, gray, blue-gray, navy, dark-navy." at bounding box center [355, 169] width 263 height 8
click at [285, 170] on p "Map values are: blue , gray, blue-gray, navy, dark-navy." at bounding box center [355, 169] width 263 height 8
click at [298, 169] on p "Map values are: blue , `gray, blue-gray, navy, dark-navy." at bounding box center [355, 169] width 263 height 8
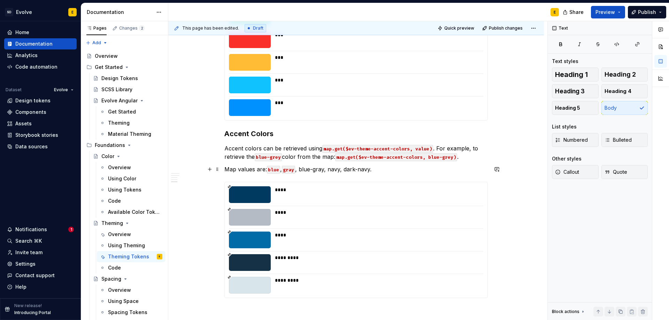
click at [302, 169] on p "Map values are: blue , gray , blue-gray, navy, dark-navy." at bounding box center [355, 169] width 263 height 8
click at [326, 169] on p "Map values are: blue , gray , `blue-gray, navy, dark-navy." at bounding box center [355, 169] width 263 height 8
click at [330, 169] on p "Map values are: blue , gray , blue-gray , navy, dark-navy." at bounding box center [355, 169] width 263 height 8
click at [345, 170] on p "Map values are: blue , gray , blue-gray , `navy, dark-navy." at bounding box center [355, 169] width 263 height 8
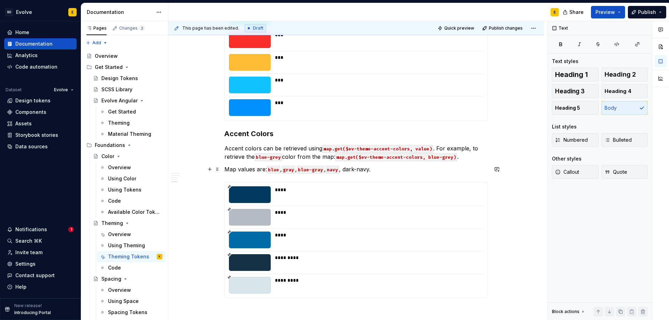
click at [346, 170] on p "Map values are: blue , gray , blue-gray , navy , dark-navy." at bounding box center [355, 169] width 263 height 8
click at [375, 168] on p "Map values are: blue , gray , blue-gray , navy , `dark-navy." at bounding box center [355, 169] width 263 height 8
click at [386, 171] on p "Map values are: blue , gray , blue-gray , navy , dark-navy ." at bounding box center [355, 169] width 263 height 8
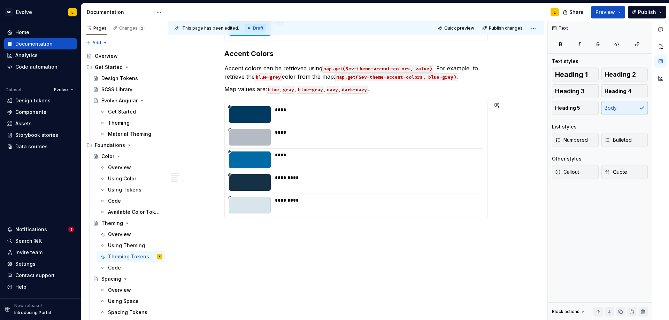
scroll to position [734, 0]
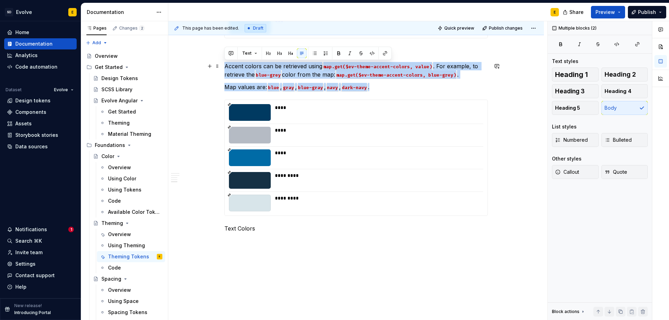
drag, startPoint x: 379, startPoint y: 91, endPoint x: 221, endPoint y: 66, distance: 160.8
copy div "Accent colors can be retrieved using map.get($ev-theme-accent-colors, value) . …"
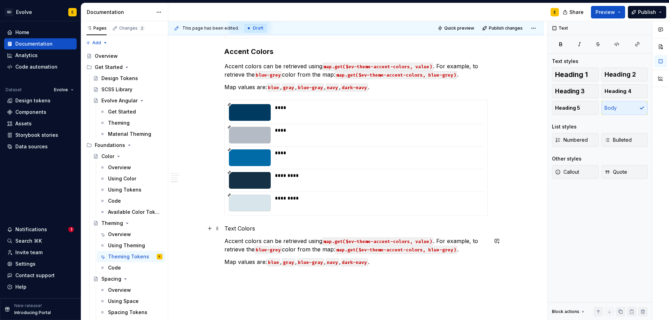
click at [259, 229] on p "Text Colors" at bounding box center [355, 228] width 263 height 8
click at [582, 90] on span "Heading 3" at bounding box center [570, 91] width 30 height 7
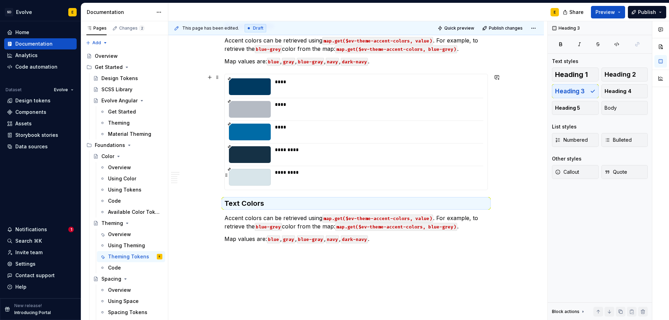
scroll to position [787, 0]
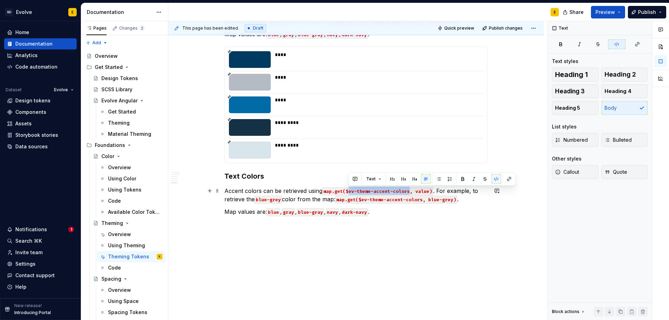
drag, startPoint x: 348, startPoint y: 191, endPoint x: 408, endPoint y: 192, distance: 59.9
click at [408, 192] on code "map.get($ev-theme-accent-colors, value)" at bounding box center [377, 191] width 111 height 8
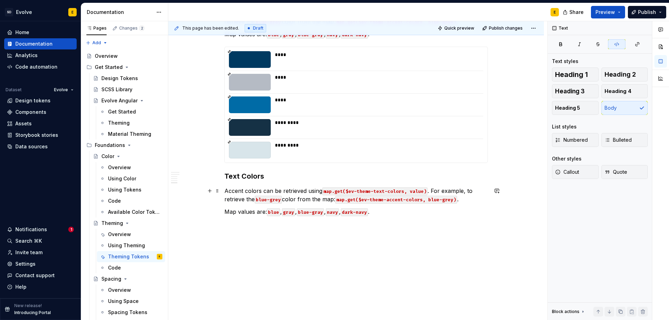
click at [424, 193] on code "map.get($ev-theme-text-colors, value)" at bounding box center [374, 191] width 105 height 8
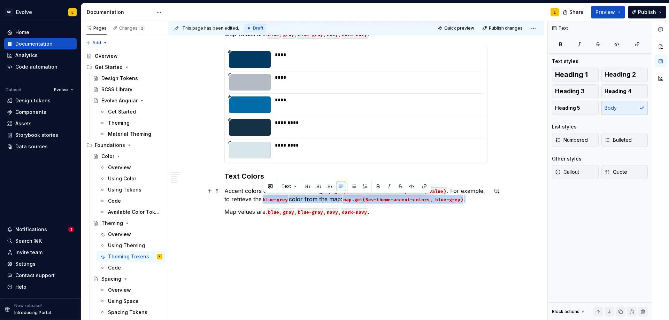
drag, startPoint x: 263, startPoint y: 199, endPoint x: 480, endPoint y: 201, distance: 217.4
click at [480, 201] on p "Accent colors can be retrieved using map.get($ev-theme-text-colors, value, valu…" at bounding box center [355, 195] width 263 height 17
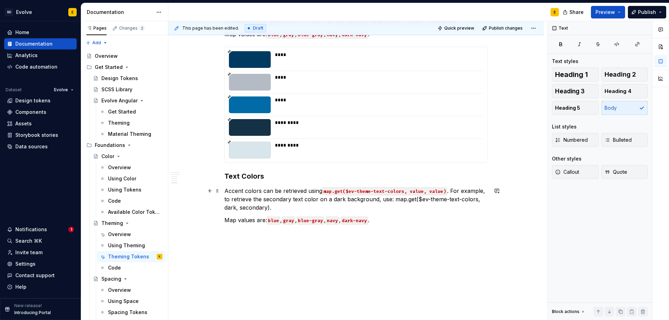
click at [392, 199] on p "Accent colors can be retrieved using map.get($ev-theme-text-colors, value, valu…" at bounding box center [355, 199] width 263 height 25
click at [269, 208] on p "Accent colors can be retrieved using map.get($ev-theme-text-colors, value, valu…" at bounding box center [355, 199] width 263 height 25
click at [284, 208] on p "Accent colors can be retrieved using map.get($ev-theme-text-colors, value, valu…" at bounding box center [355, 199] width 263 height 25
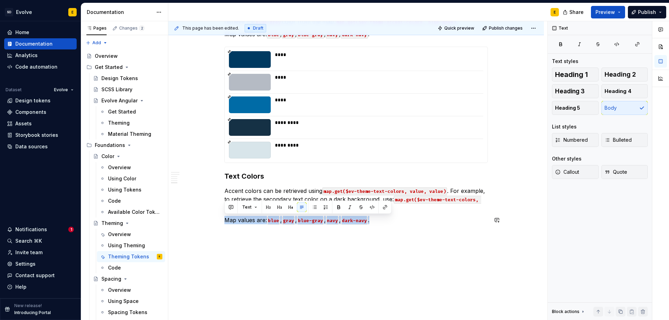
drag, startPoint x: 384, startPoint y: 219, endPoint x: 226, endPoint y: 226, distance: 158.0
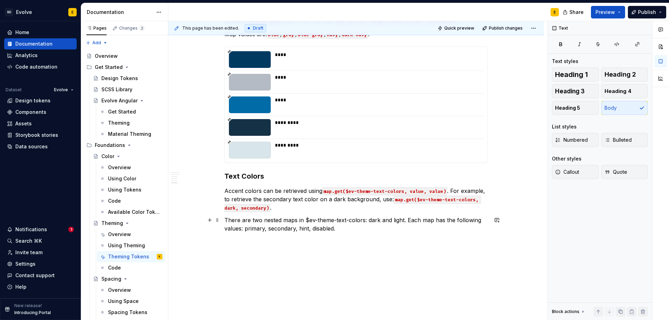
click at [305, 221] on p "There are two nested maps in $ev-theme-text-colors: dark and light. Each map ha…" at bounding box center [355, 224] width 263 height 17
click at [366, 222] on p "There are two nested maps in `$ev-theme-text-colors: dark and light. Each map h…" at bounding box center [355, 224] width 263 height 17
click at [369, 221] on p "There are two nested maps in $ev-theme-text-colors : dark and light. Each map h…" at bounding box center [355, 224] width 263 height 17
click at [381, 221] on p "There are two nested maps in $ev-theme-text-colors : `dark and light. Each map …" at bounding box center [355, 224] width 263 height 17
click at [393, 221] on p "There are two nested maps in $ev-theme-text-colors : dark and light. Each map h…" at bounding box center [355, 224] width 263 height 17
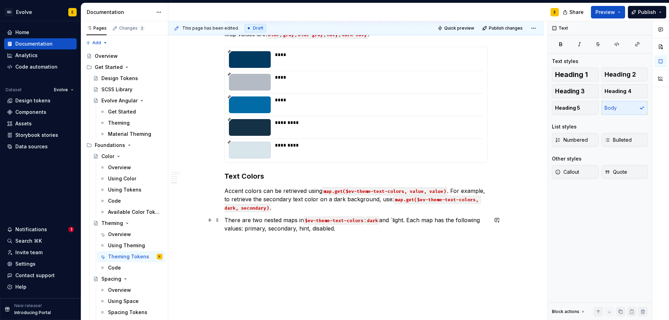
click at [406, 221] on p "There are two nested maps in $ev-theme-text-colors : dark and `light. Each map …" at bounding box center [355, 224] width 263 height 17
click at [245, 229] on p "There are two nested maps in $ev-theme-text-colors : dark and light . Each map …" at bounding box center [355, 224] width 263 height 17
click at [266, 228] on p "There are two nested maps in $ev-theme-text-colors : dark and light . Each map …" at bounding box center [355, 224] width 263 height 17
click at [269, 229] on p "There are two nested maps in $ev-theme-text-colors : dark and light . Each map …" at bounding box center [355, 224] width 263 height 17
click at [298, 229] on p "There are two nested maps in $ev-theme-text-colors : dark and light . Each map …" at bounding box center [355, 224] width 263 height 17
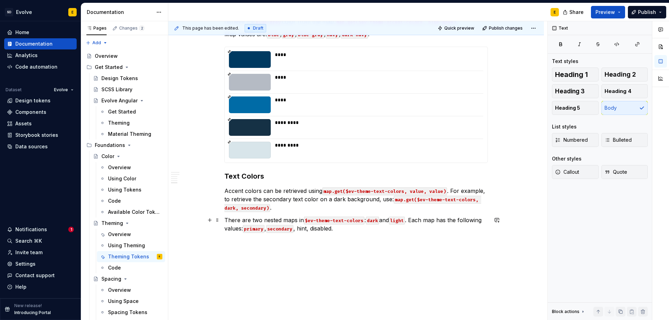
click at [301, 229] on p "There are two nested maps in $ev-theme-text-colors : dark and light . Each map …" at bounding box center [355, 224] width 263 height 17
click at [310, 230] on p "There are two nested maps in $ev-theme-text-colors : dark and light . Each map …" at bounding box center [355, 224] width 263 height 17
click at [317, 229] on p "There are two nested maps in $ev-theme-text-colors : dark and light . Each map …" at bounding box center [355, 224] width 263 height 17
click at [340, 229] on p "There are two nested maps in $ev-theme-text-colors : dark and light . Each map …" at bounding box center [355, 224] width 263 height 17
click at [346, 229] on p "There are two nested maps in $ev-theme-text-colors : dark and light . Each map …" at bounding box center [355, 224] width 263 height 17
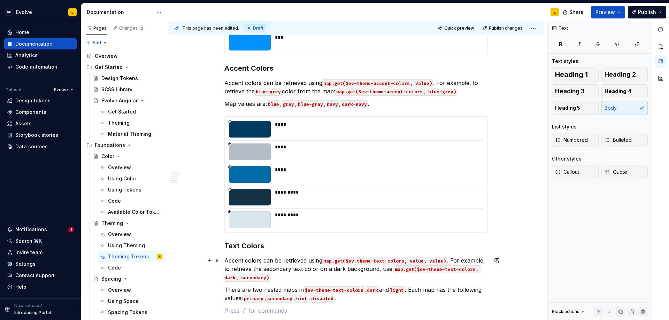
scroll to position [817, 0]
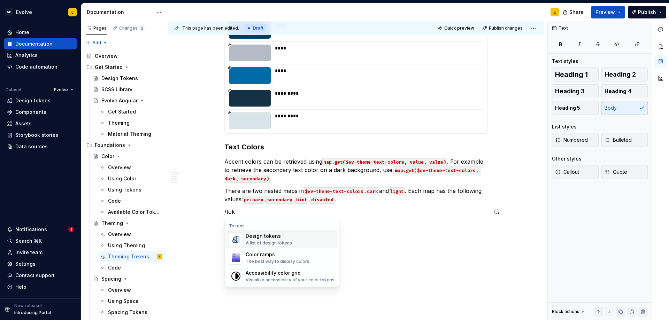
click at [283, 239] on div "Design tokens" at bounding box center [269, 236] width 46 height 7
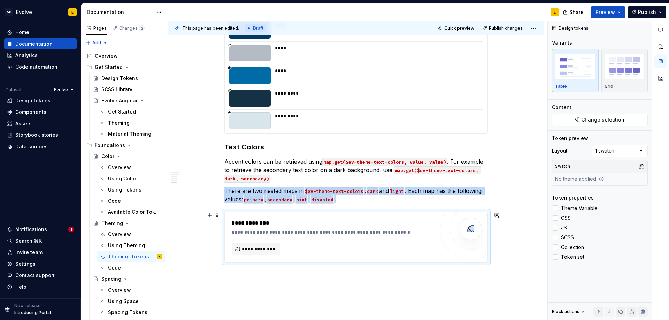
type textarea "*"
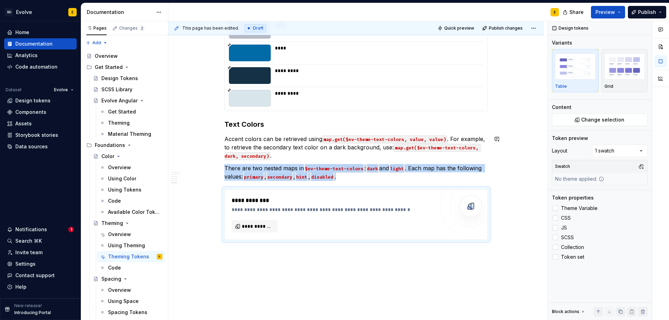
scroll to position [851, 0]
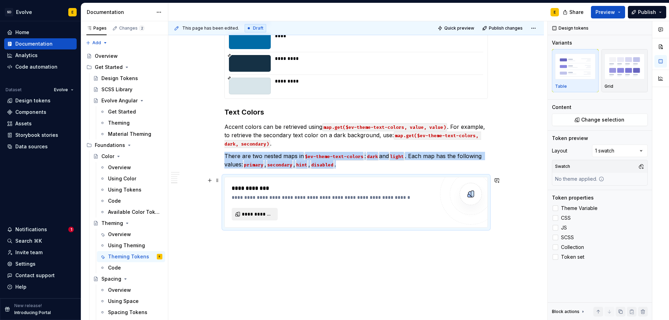
click at [264, 216] on span "**********" at bounding box center [257, 214] width 31 height 7
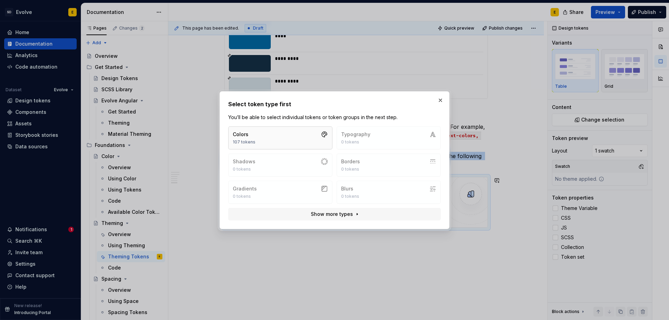
click at [274, 133] on button "Colors 107 tokens" at bounding box center [280, 137] width 104 height 23
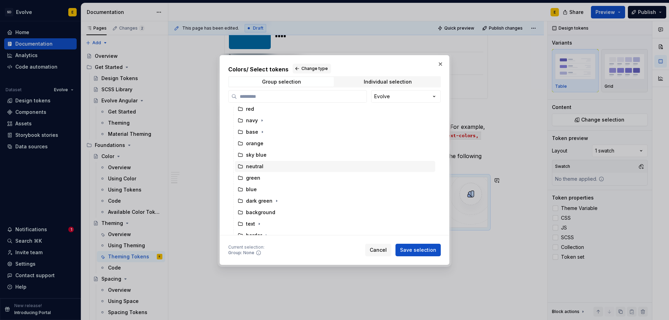
scroll to position [70, 0]
click at [396, 83] on div "Individual selection" at bounding box center [388, 82] width 48 height 6
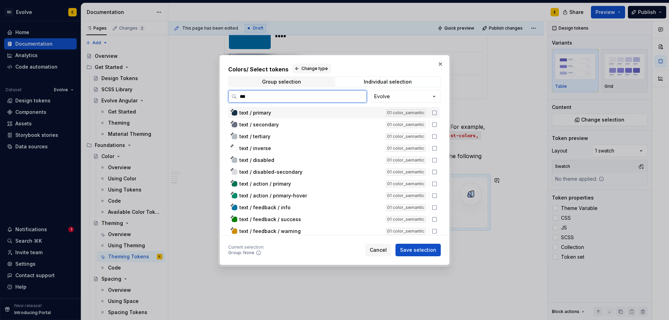
type input "****"
click at [434, 114] on icon at bounding box center [435, 113] width 6 height 6
click at [433, 124] on icon at bounding box center [435, 125] width 6 height 6
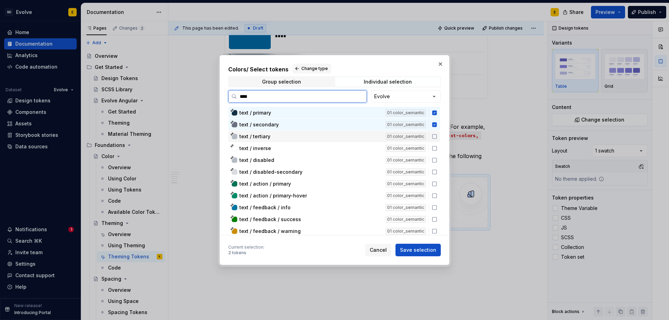
click at [434, 137] on icon at bounding box center [435, 137] width 6 height 6
click at [432, 160] on icon at bounding box center [435, 160] width 6 height 6
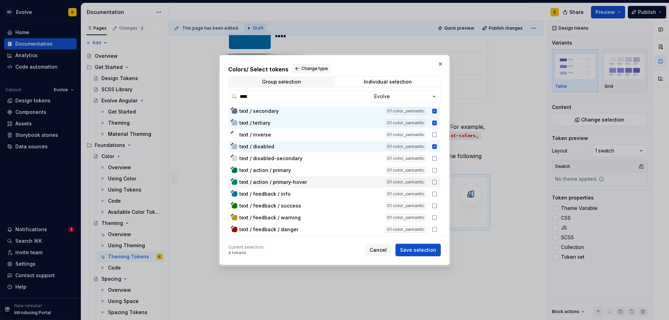
scroll to position [0, 0]
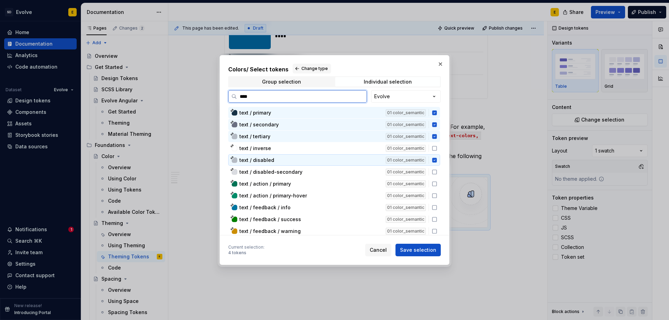
click at [434, 159] on icon at bounding box center [434, 160] width 5 height 5
click at [432, 137] on icon at bounding box center [434, 136] width 5 height 5
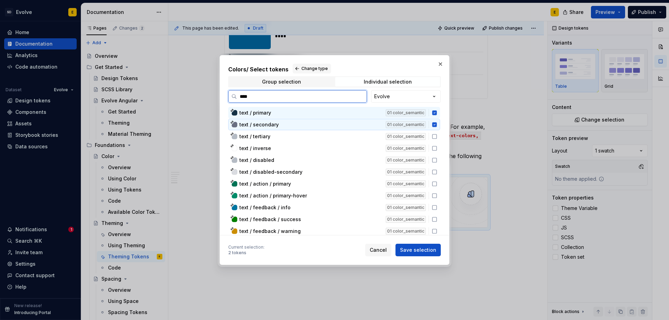
click at [434, 124] on icon at bounding box center [434, 124] width 5 height 5
click at [434, 111] on icon at bounding box center [434, 112] width 5 height 5
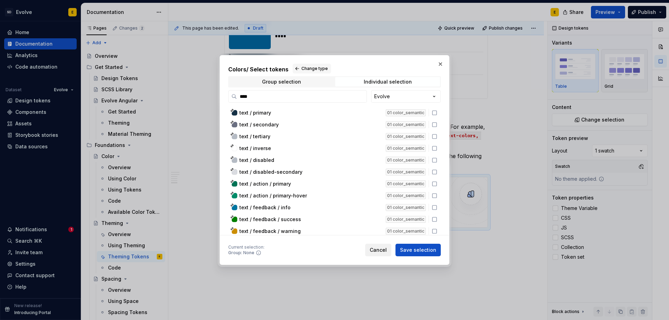
click at [376, 254] on button "Cancel" at bounding box center [378, 250] width 26 height 13
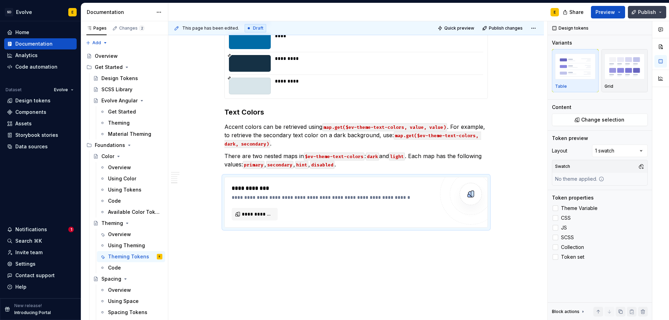
click at [654, 11] on span "Publish" at bounding box center [647, 12] width 18 height 7
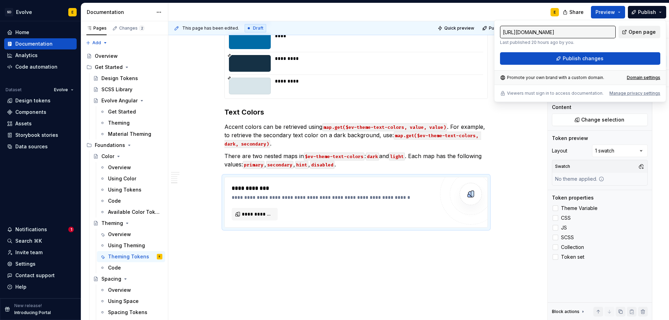
click at [643, 31] on span "Open page" at bounding box center [642, 32] width 27 height 7
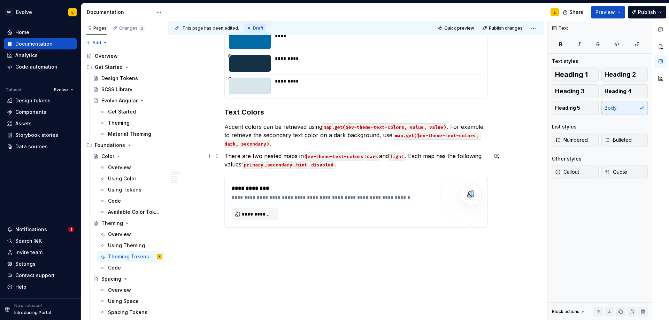
click at [412, 156] on p "There are two nested maps in $ev-theme-text-colors : dark and light . Each map …" at bounding box center [355, 160] width 263 height 17
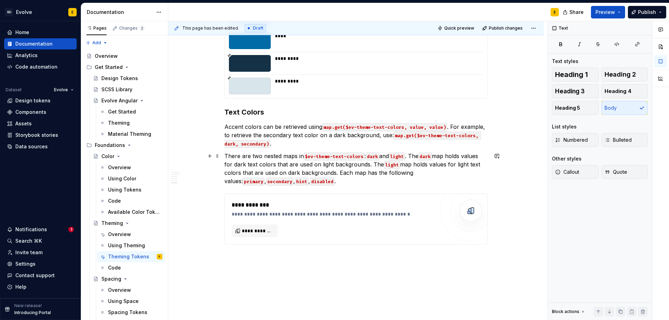
click at [287, 180] on p "There are two nested maps in $ev-theme-text-colors : dark and light . The dark …" at bounding box center [355, 168] width 263 height 33
type textarea "*"
